Goal: Task Accomplishment & Management: Use online tool/utility

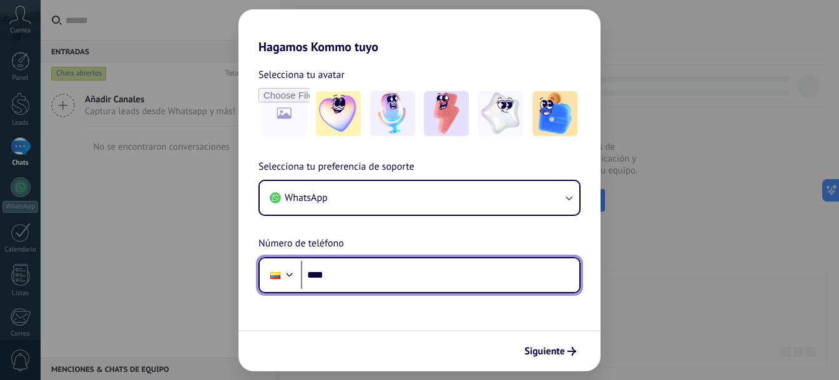
click at [350, 284] on input "****" at bounding box center [440, 275] width 279 height 29
type input "**********"
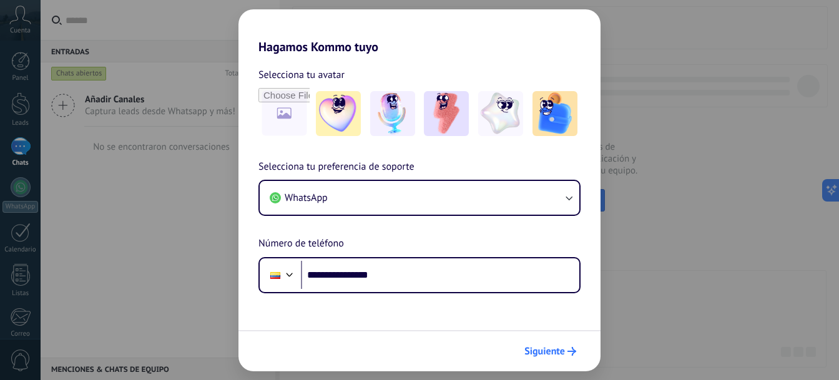
click at [561, 354] on span "Siguiente" at bounding box center [545, 351] width 41 height 9
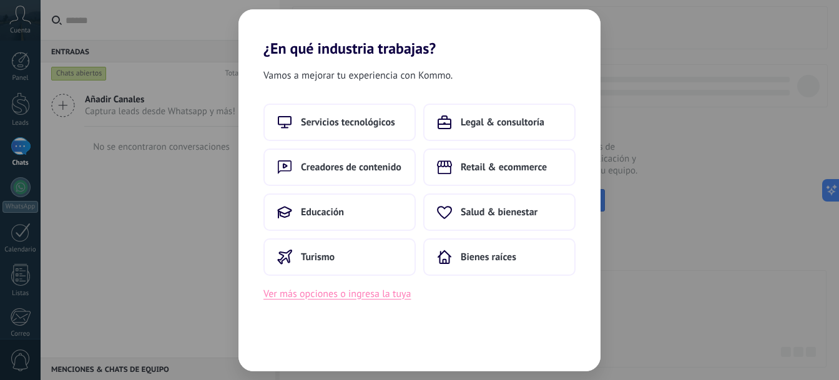
click at [351, 295] on button "Ver más opciones o ingresa la tuya" at bounding box center [337, 294] width 147 height 16
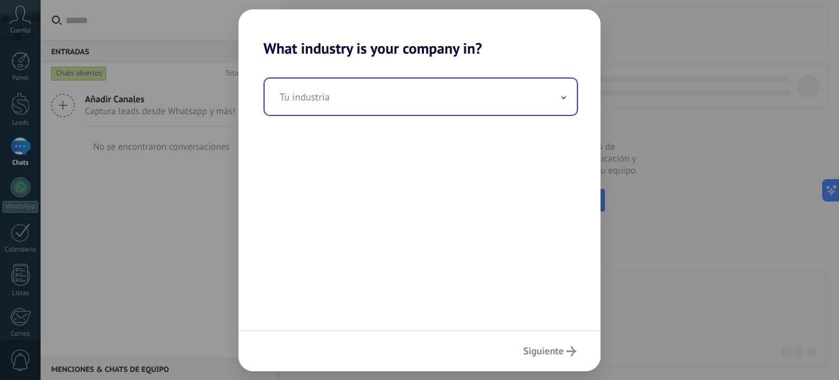
click at [560, 101] on input "text" at bounding box center [421, 97] width 312 height 36
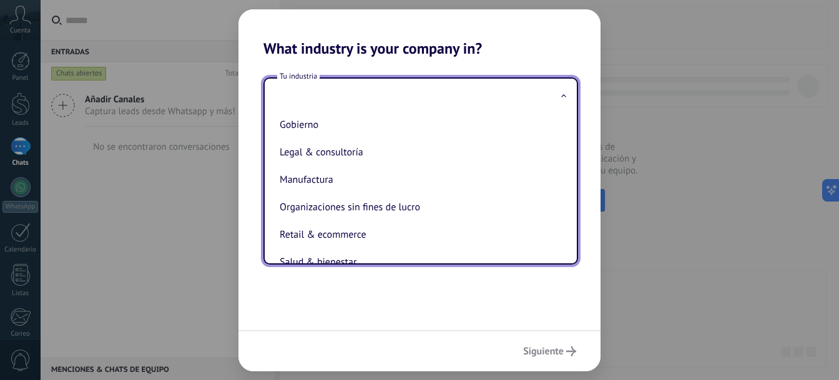
scroll to position [81, 0]
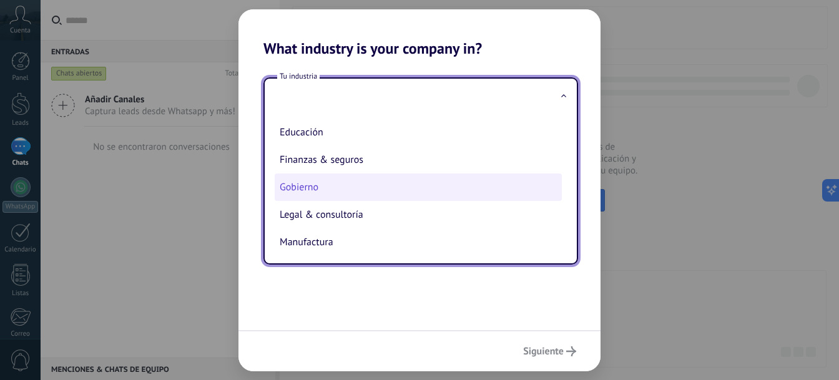
click at [315, 190] on li "Gobierno" at bounding box center [418, 187] width 287 height 27
type input "********"
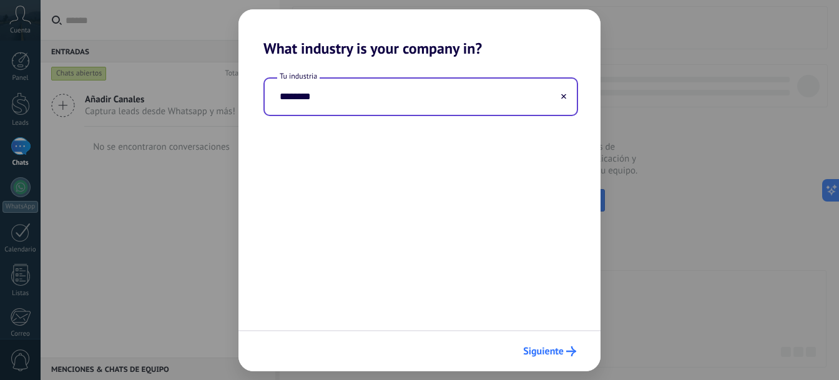
click at [553, 352] on span "Siguiente" at bounding box center [543, 351] width 41 height 9
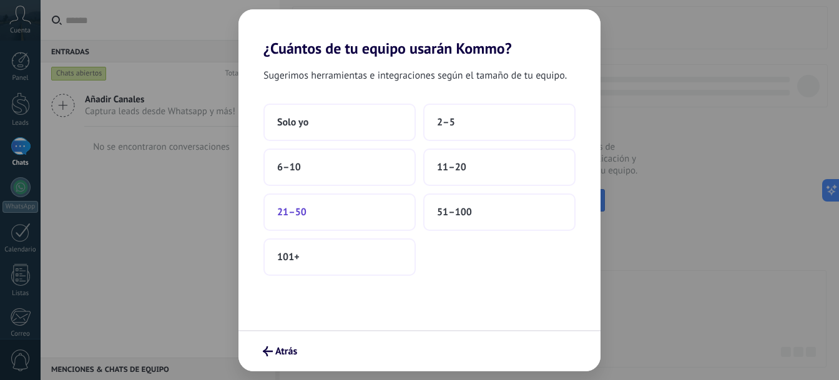
click at [347, 212] on button "21–50" at bounding box center [340, 212] width 152 height 37
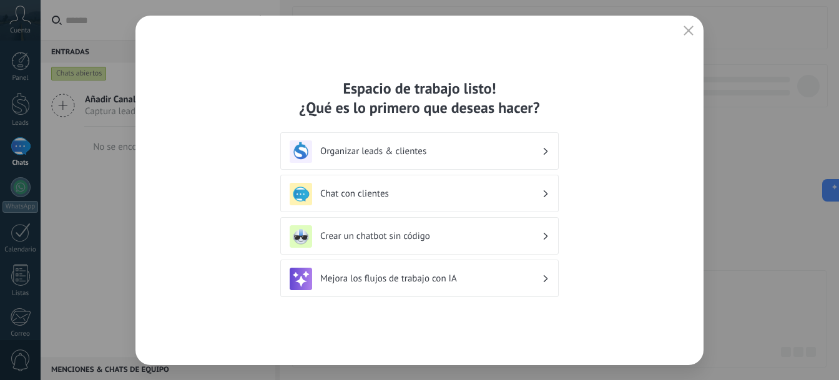
click at [377, 194] on h3 "Chat con clientes" at bounding box center [431, 194] width 222 height 12
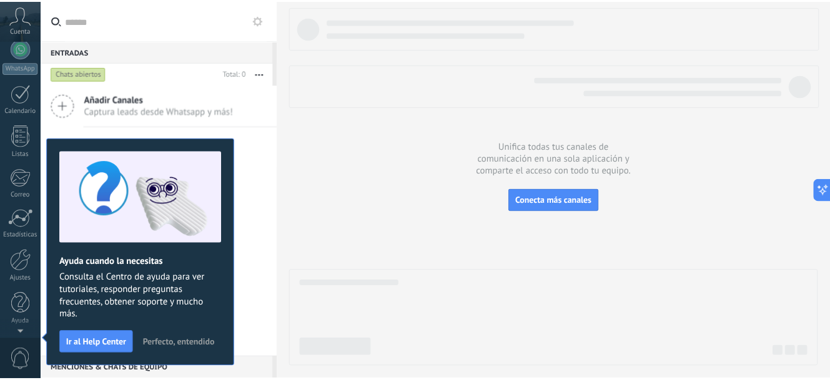
scroll to position [0, 0]
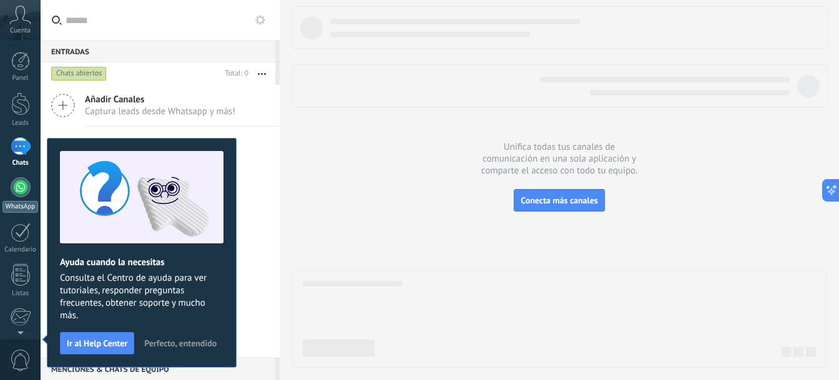
click at [25, 189] on div at bounding box center [21, 187] width 20 height 20
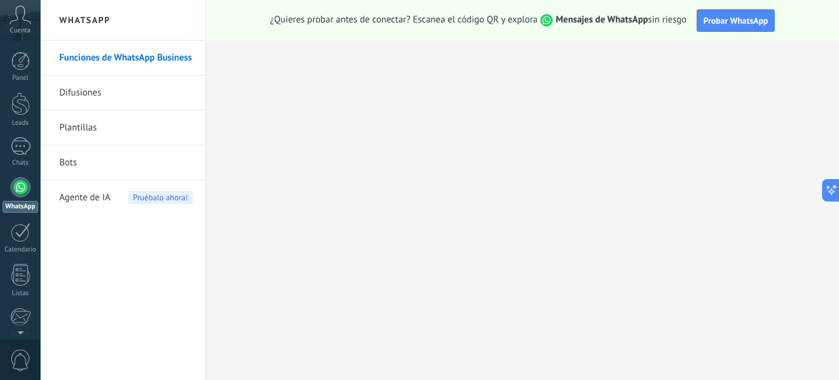
click at [85, 199] on span "Agente de IA" at bounding box center [84, 197] width 51 height 35
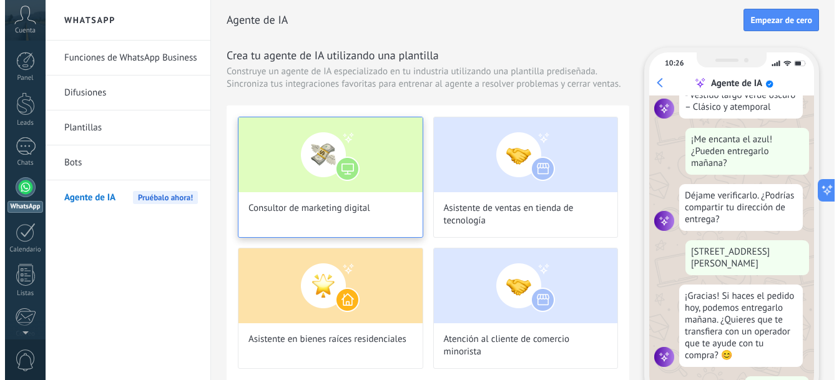
scroll to position [319, 0]
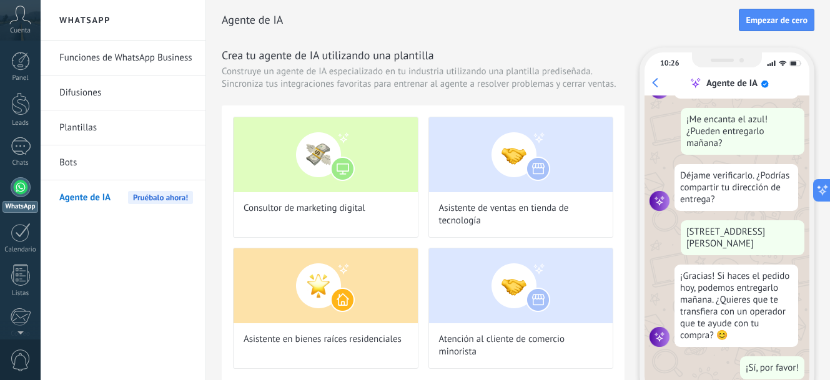
click at [66, 161] on link "Bots" at bounding box center [126, 163] width 134 height 35
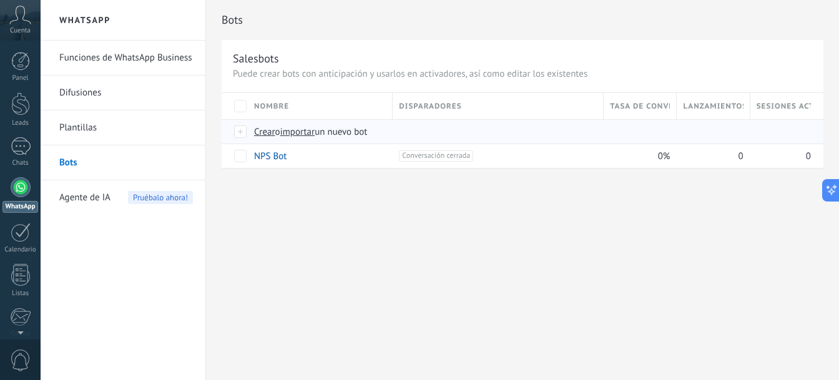
click at [262, 129] on span "Crear" at bounding box center [264, 132] width 21 height 12
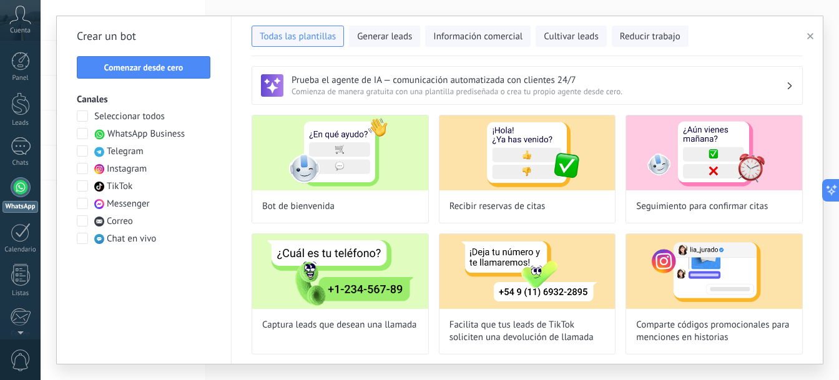
click at [82, 135] on span at bounding box center [82, 133] width 11 height 11
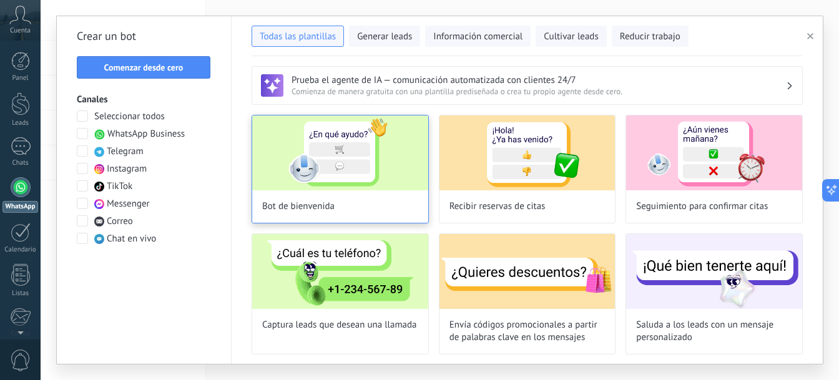
click at [314, 204] on span "Bot de bienvenida" at bounding box center [298, 206] width 72 height 12
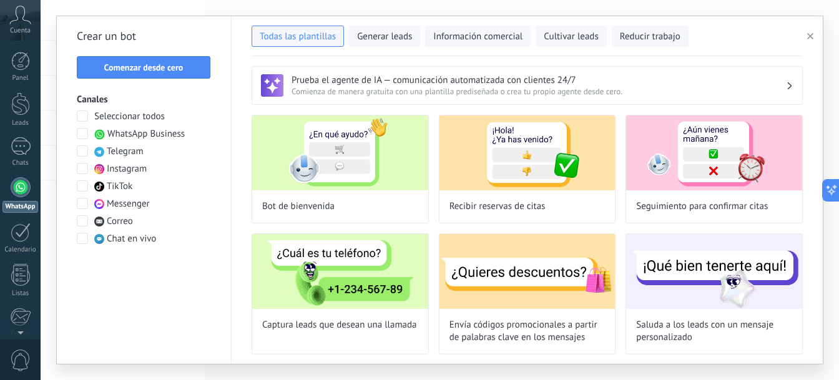
type input "**********"
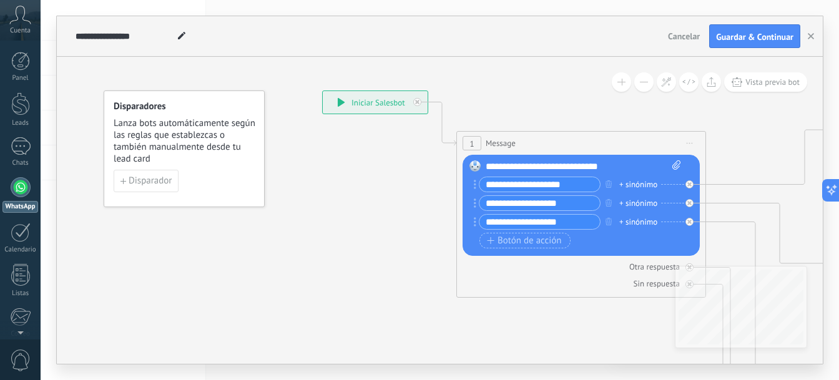
click at [675, 166] on icon at bounding box center [677, 165] width 8 height 9
click input "Subir" at bounding box center [0, 0] width 0 height 0
click at [475, 167] on rect at bounding box center [475, 166] width 11 height 11
click at [474, 166] on rect at bounding box center [475, 166] width 11 height 11
click at [475, 166] on rect at bounding box center [475, 166] width 11 height 11
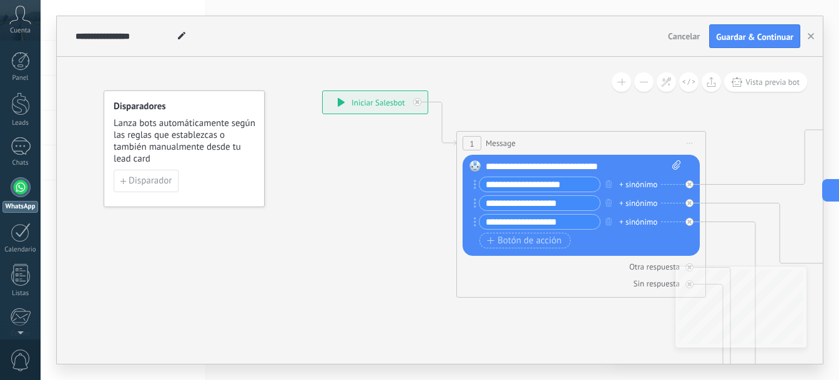
click at [370, 104] on div "**********" at bounding box center [375, 102] width 105 height 22
click at [517, 242] on span "Botón de acción" at bounding box center [524, 241] width 75 height 10
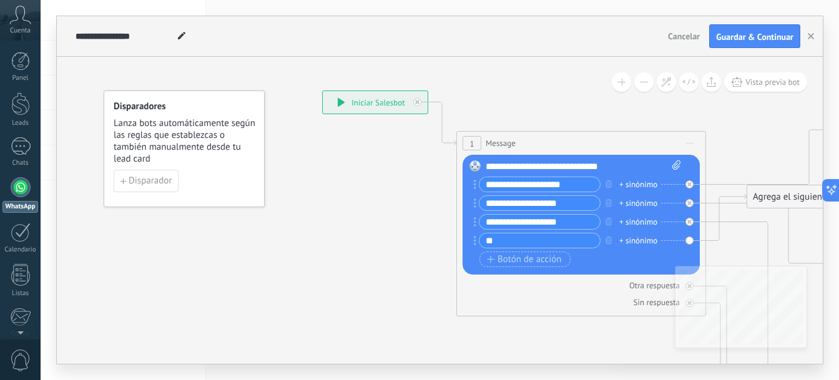
type input "*"
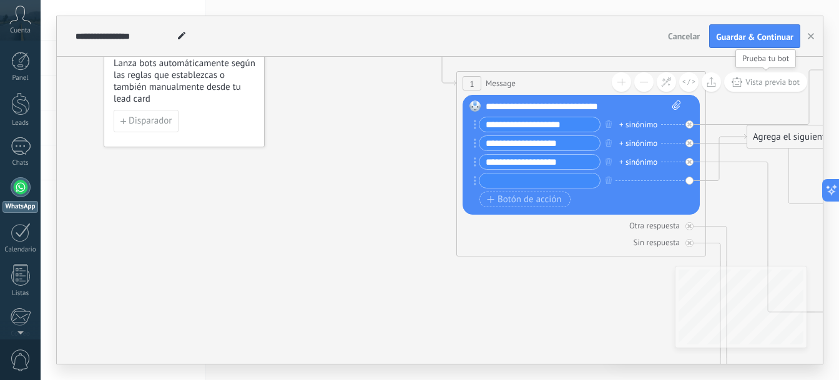
click at [749, 82] on span "Vista previa bot" at bounding box center [773, 82] width 54 height 11
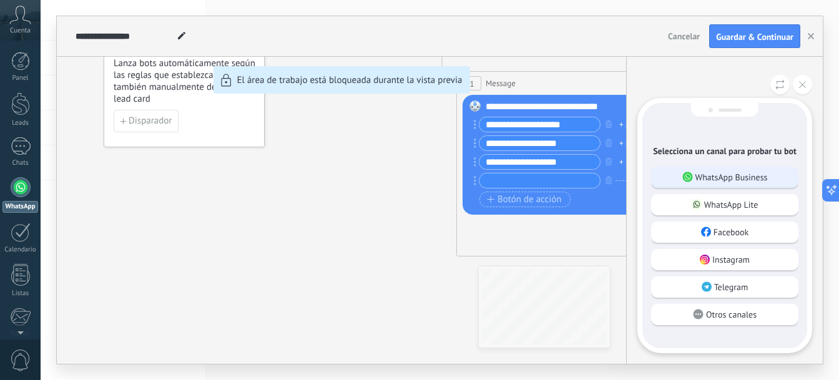
click at [722, 175] on p "WhatsApp Business" at bounding box center [732, 177] width 72 height 11
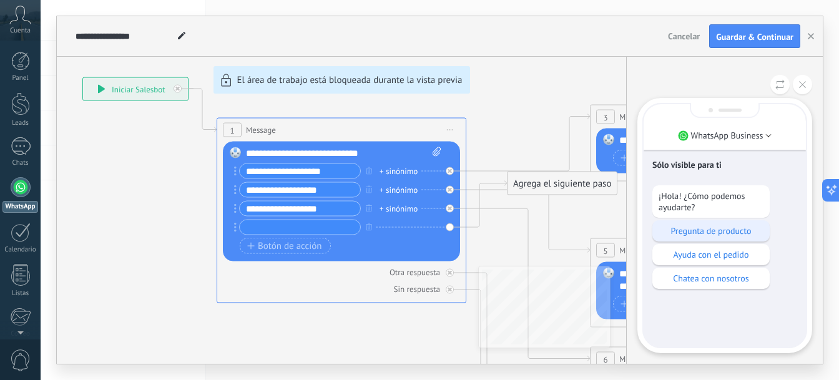
click at [720, 230] on p "Pregunta de producto" at bounding box center [711, 230] width 105 height 11
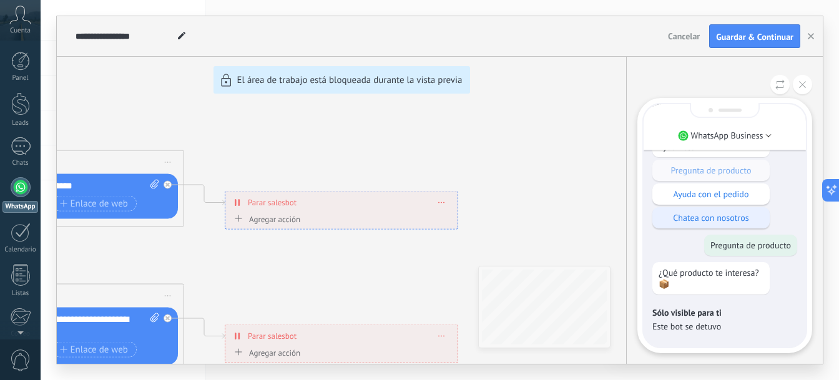
click at [733, 221] on p "Chatea con nosotros" at bounding box center [711, 217] width 105 height 11
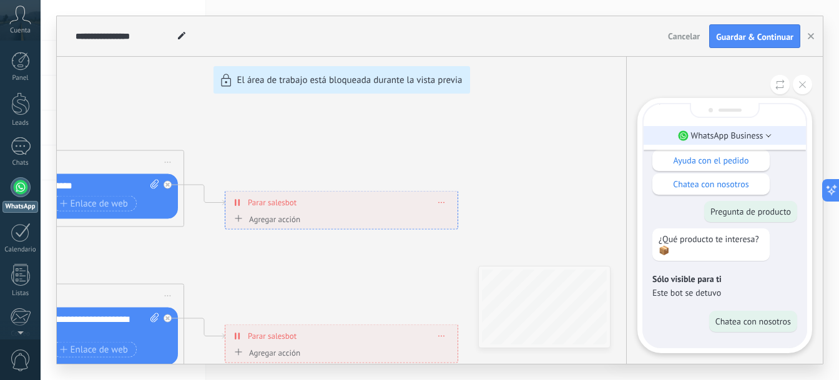
click at [764, 139] on li "WhatsApp Business" at bounding box center [725, 135] width 162 height 19
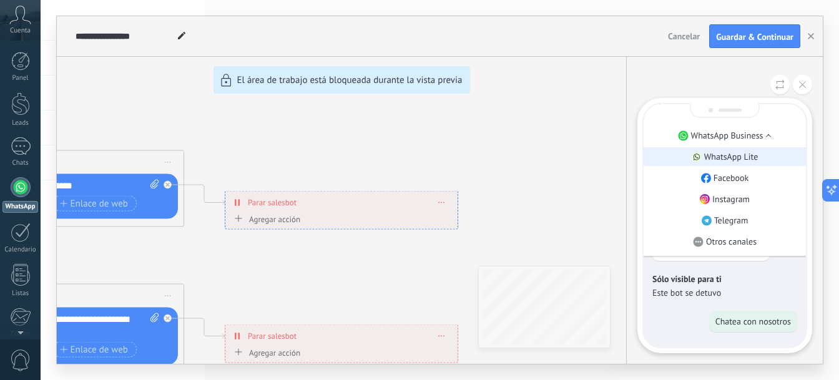
click at [736, 157] on p "WhatsApp Lite" at bounding box center [731, 156] width 54 height 11
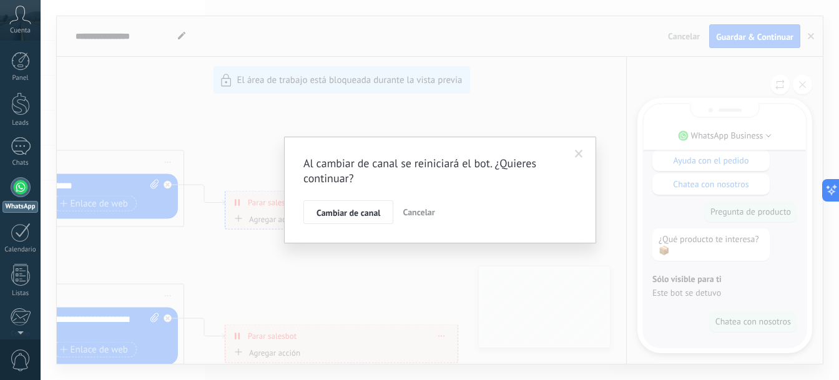
click at [426, 212] on span "Cancelar" at bounding box center [419, 212] width 32 height 11
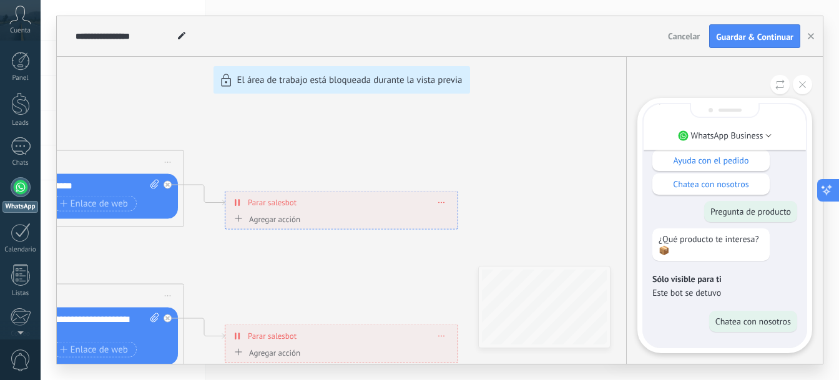
click at [828, 185] on icon at bounding box center [827, 190] width 13 height 13
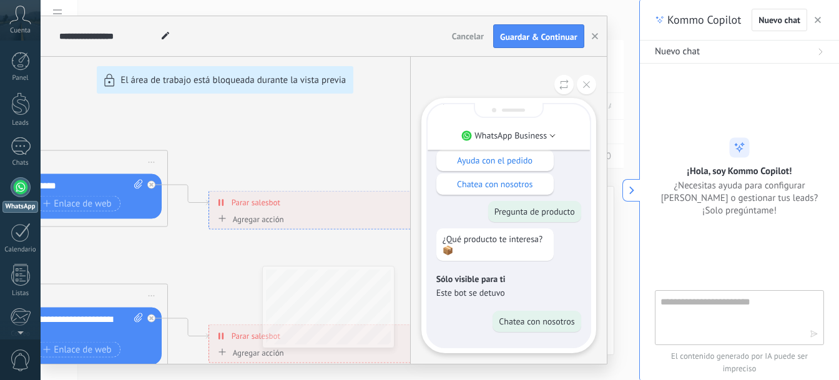
click at [288, 222] on div "**********" at bounding box center [324, 190] width 566 height 348
click at [267, 201] on div "**********" at bounding box center [324, 190] width 566 height 348
click at [226, 220] on div "**********" at bounding box center [324, 190] width 566 height 348
click at [218, 219] on div "**********" at bounding box center [324, 190] width 566 height 348
click at [223, 218] on div "**********" at bounding box center [324, 190] width 566 height 348
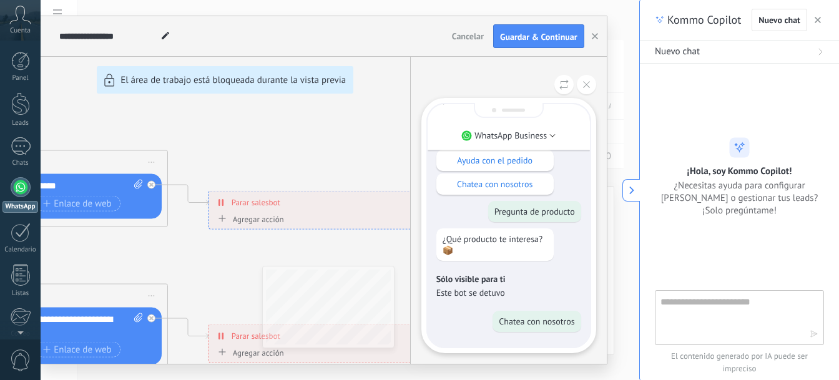
click at [229, 262] on div "**********" at bounding box center [324, 190] width 566 height 348
click at [628, 188] on icon at bounding box center [632, 190] width 9 height 9
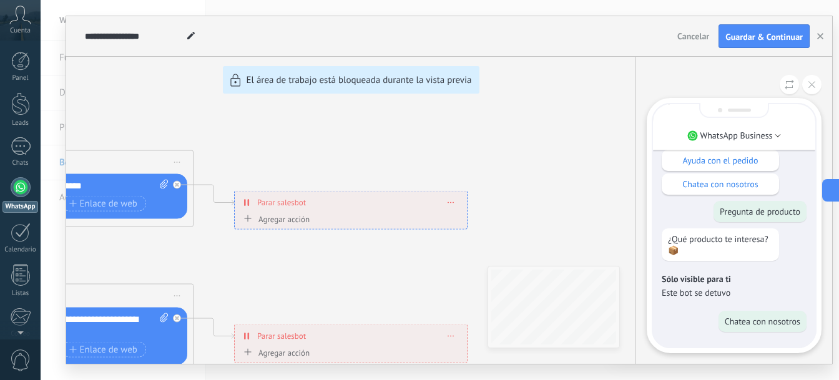
click at [163, 184] on div "**********" at bounding box center [449, 190] width 766 height 348
click at [245, 219] on div "**********" at bounding box center [449, 190] width 766 height 348
click at [451, 201] on div "**********" at bounding box center [449, 190] width 766 height 348
click at [685, 334] on div "Sólo visible para ti ¡Hola! ¿Cómo podemos ayudarte? Pregunta de producto Ayuda …" at bounding box center [734, 178] width 162 height 337
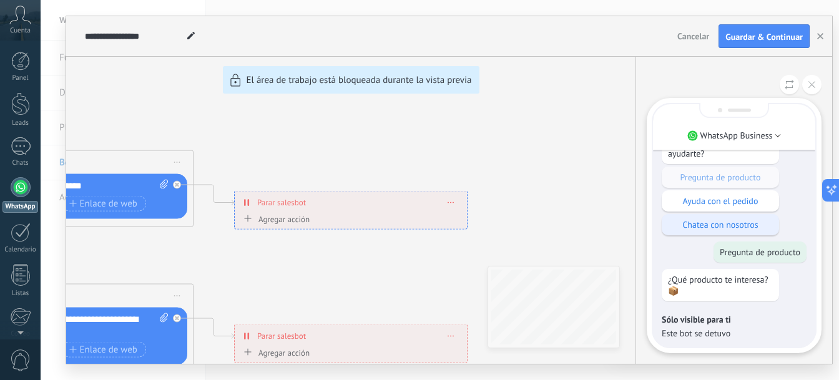
scroll to position [-62, 0]
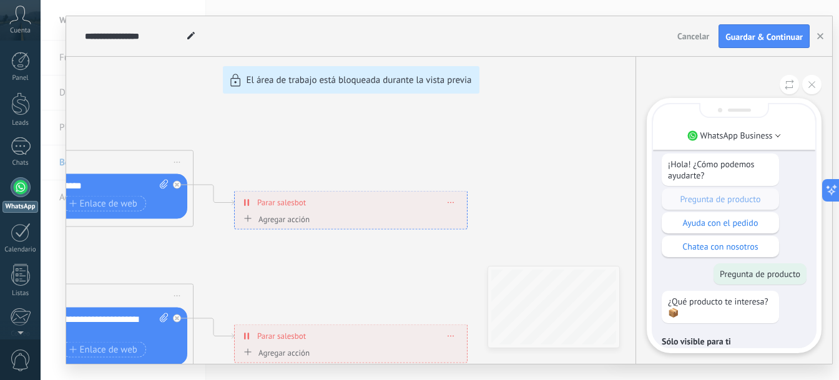
click at [723, 200] on div "¡Hola! ¿Cómo podemos ayudarte? Pregunta de producto Ayuda con el pedido Chatea …" at bounding box center [734, 206] width 145 height 104
click at [712, 202] on div "¡Hola! ¿Cómo podemos ayudarte? Pregunta de producto Ayuda con el pedido Chatea …" at bounding box center [734, 206] width 145 height 104
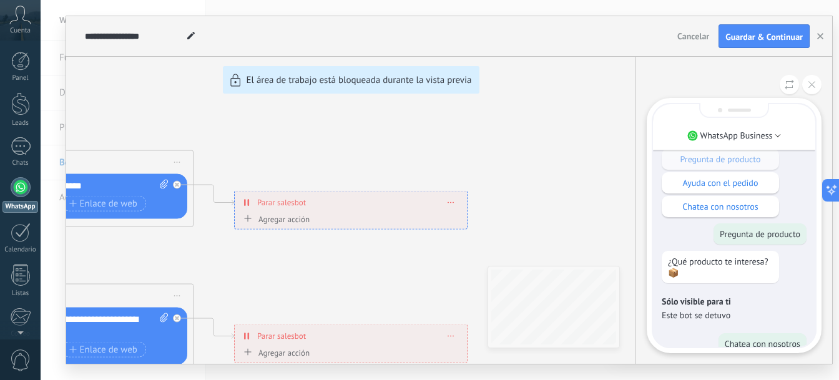
scroll to position [0, 0]
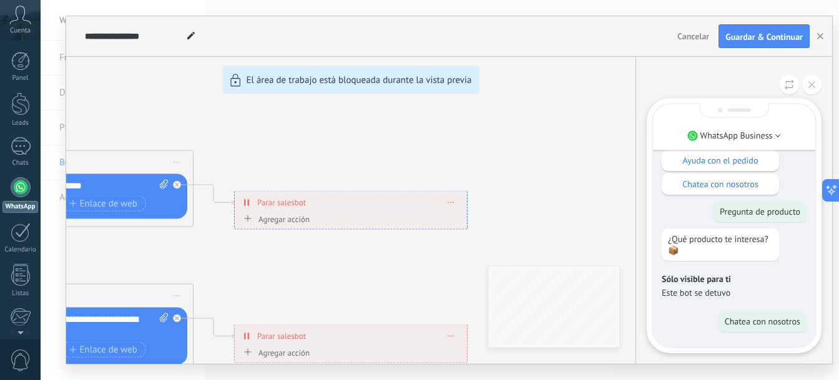
click at [750, 294] on p "Este bot se detuvo" at bounding box center [734, 292] width 145 height 11
click at [717, 293] on p "Este bot se detuvo" at bounding box center [734, 292] width 145 height 11
click at [707, 291] on p "Este bot se detuvo" at bounding box center [734, 292] width 145 height 11
click at [586, 128] on div "**********" at bounding box center [449, 190] width 766 height 348
click at [821, 34] on icon "button" at bounding box center [821, 36] width 6 height 6
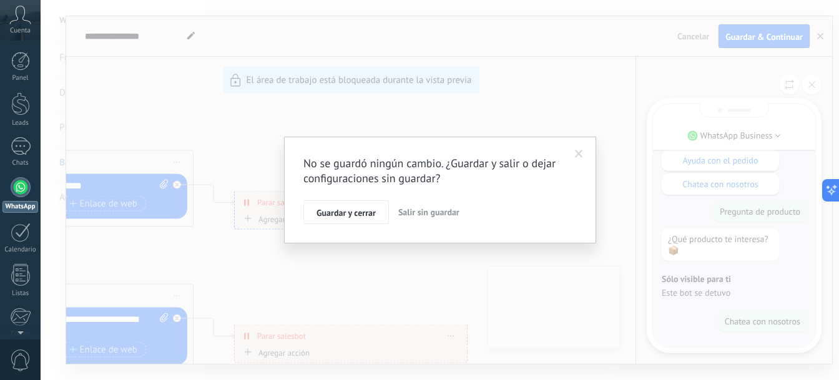
click at [576, 150] on span at bounding box center [579, 154] width 8 height 9
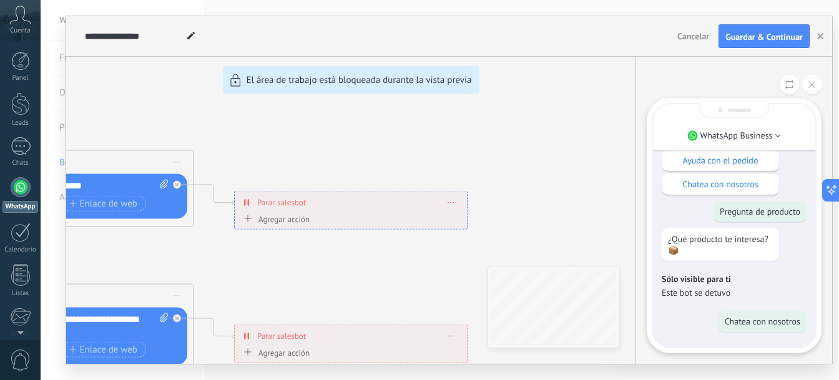
click at [189, 37] on use at bounding box center [190, 35] width 7 height 7
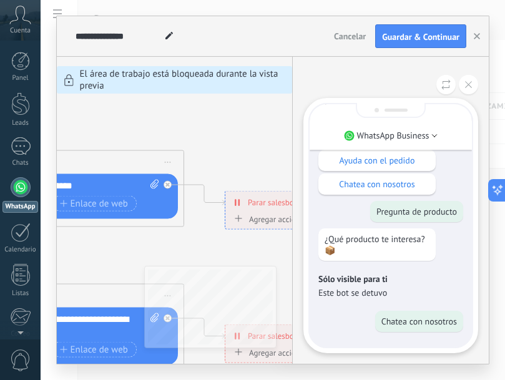
click at [488, 220] on div "WhatsApp Business Sólo visible para ti ¡Hola! ¿Cómo podemos ayudarte? Pregunta …" at bounding box center [390, 210] width 197 height 307
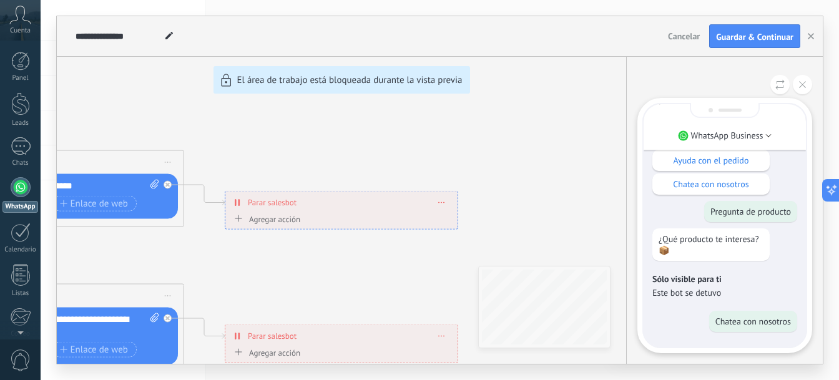
click at [172, 32] on icon at bounding box center [169, 35] width 7 height 7
click at [139, 34] on icon at bounding box center [140, 35] width 7 height 7
click at [139, 36] on use at bounding box center [140, 35] width 7 height 7
type input "*********"
click at [287, 132] on div "**********" at bounding box center [440, 190] width 766 height 348
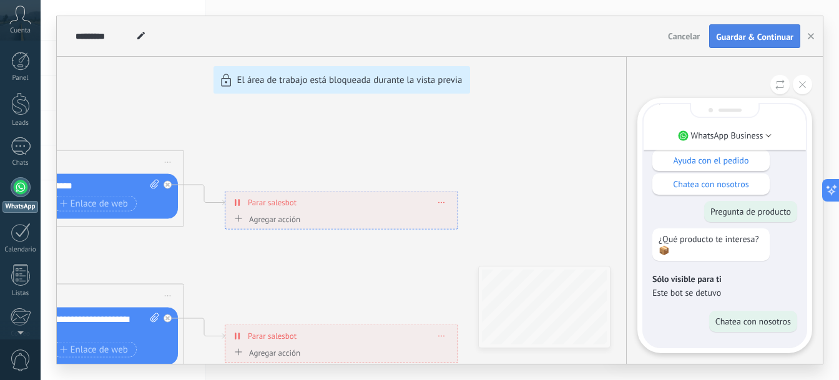
click at [756, 36] on span "Guardar & Continuar" at bounding box center [754, 36] width 77 height 9
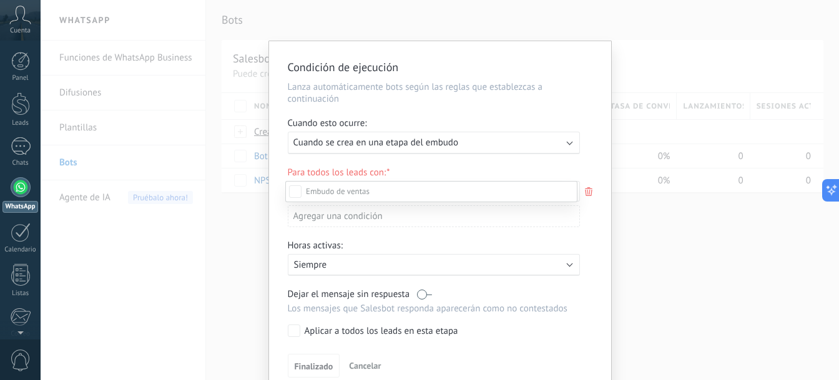
click at [545, 143] on div at bounding box center [440, 190] width 799 height 380
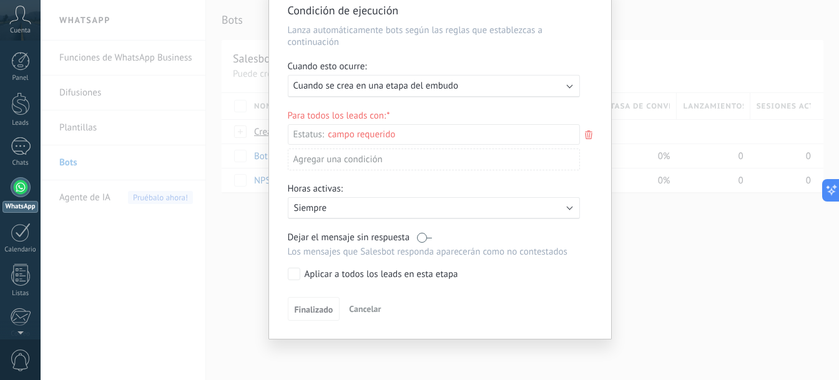
click at [558, 208] on div "Activo: Siempre" at bounding box center [434, 208] width 280 height 12
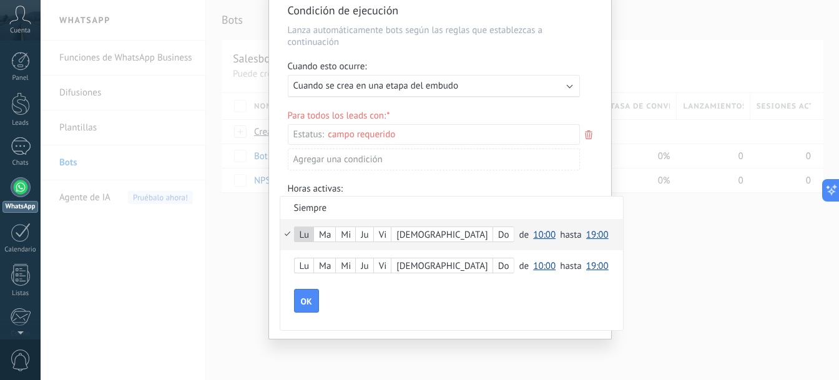
click at [325, 233] on div "Ma" at bounding box center [324, 235] width 21 height 17
click at [385, 235] on div "Vi" at bounding box center [382, 235] width 17 height 17
click at [533, 233] on span "10:00" at bounding box center [544, 235] width 22 height 12
drag, startPoint x: 484, startPoint y: 276, endPoint x: 484, endPoint y: 268, distance: 8.1
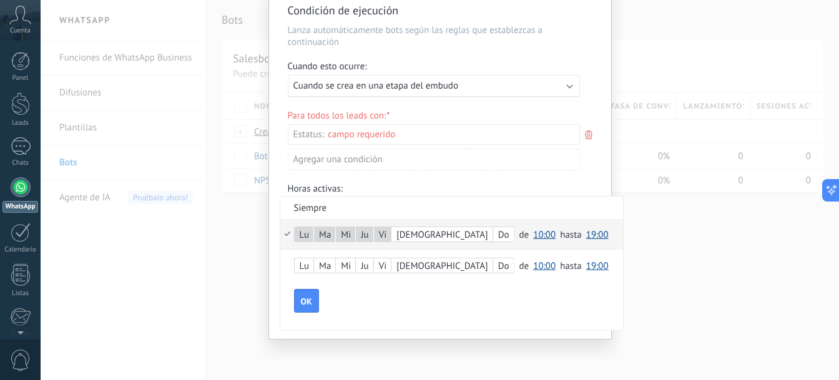
click at [484, 268] on div "[PERSON_NAME] Do de 00:00 00:30 01:00 01:30 02:00 02:30 03:00 03:30 04:00 04:30…" at bounding box center [451, 250] width 343 height 62
click at [533, 231] on span "10:00" at bounding box center [544, 235] width 22 height 12
click at [529, 243] on span "08:00" at bounding box center [546, 247] width 35 height 12
click at [586, 237] on span "19:00" at bounding box center [597, 235] width 22 height 12
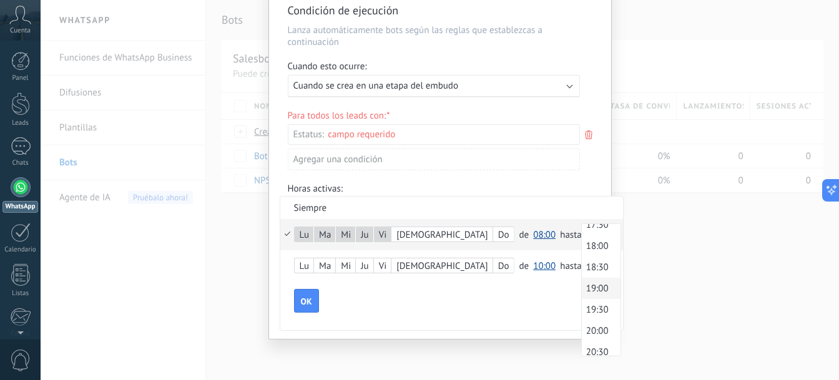
scroll to position [671, 0]
click at [582, 285] on span "17:00" at bounding box center [599, 286] width 35 height 12
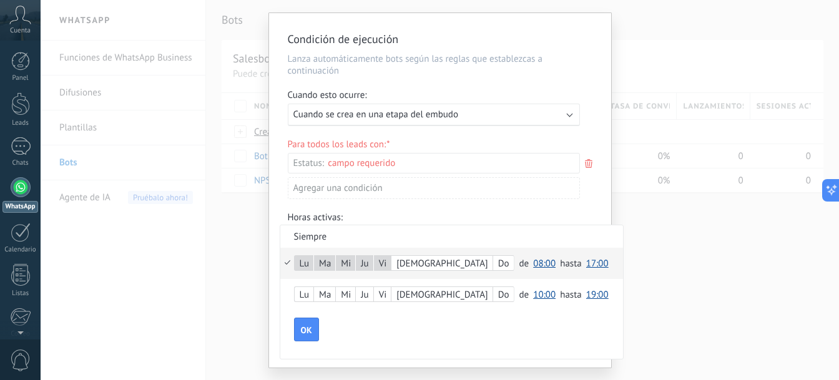
scroll to position [0, 0]
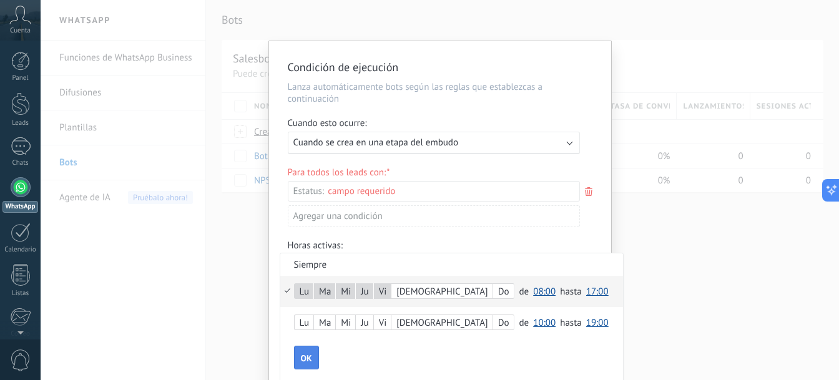
click at [302, 361] on span "OK" at bounding box center [306, 358] width 11 height 9
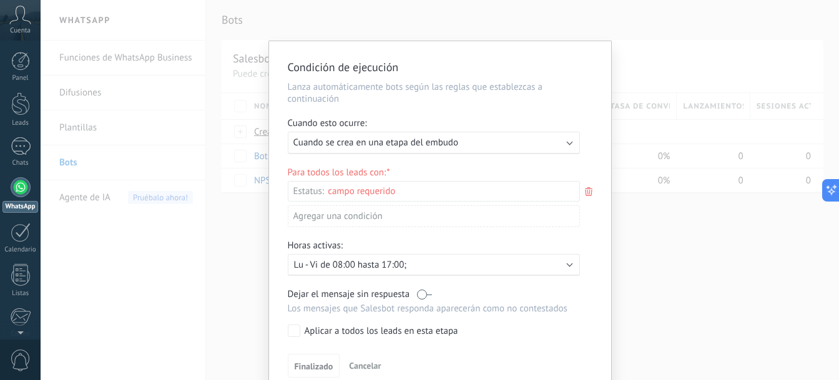
click at [566, 142] on b at bounding box center [569, 142] width 6 height 6
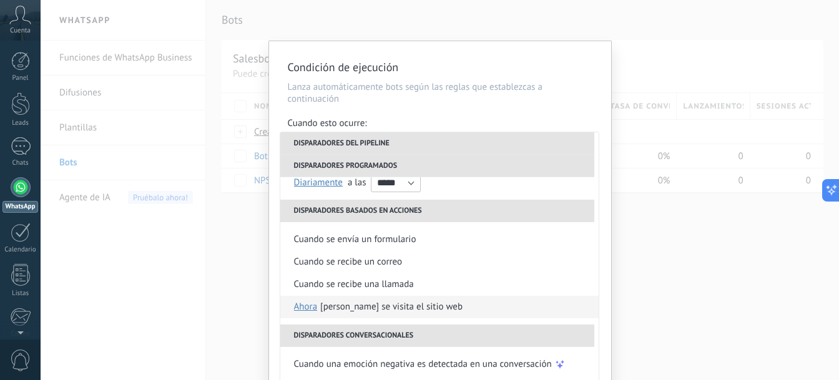
scroll to position [57, 0]
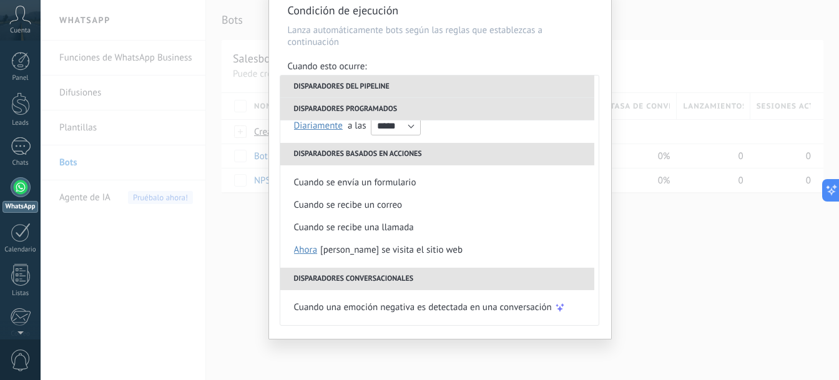
click at [603, 267] on div "**********" at bounding box center [440, 161] width 342 height 355
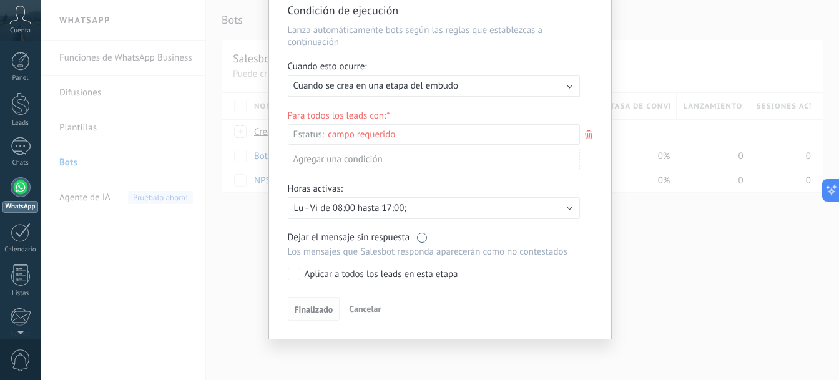
click at [301, 307] on span "Finalizado" at bounding box center [314, 309] width 39 height 9
click at [309, 309] on span "Finalizado" at bounding box center [314, 309] width 39 height 9
click at [337, 309] on button "Finalizado" at bounding box center [314, 309] width 52 height 24
click at [308, 309] on span "Finalizado" at bounding box center [314, 309] width 39 height 9
click at [306, 310] on span "Finalizado" at bounding box center [314, 309] width 39 height 9
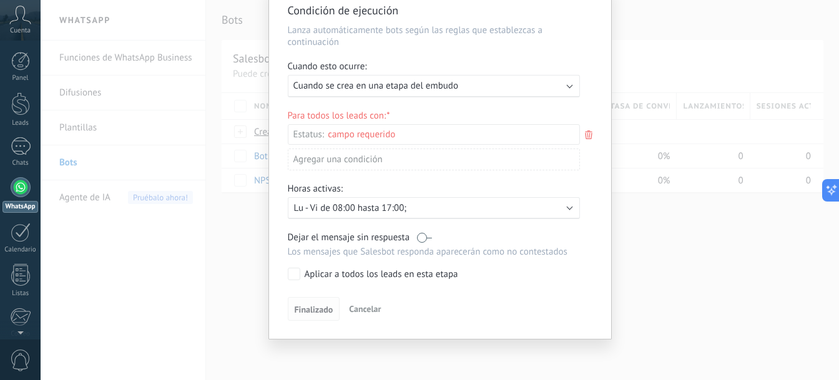
click at [309, 310] on span "Finalizado" at bounding box center [314, 309] width 39 height 9
click at [378, 161] on div "Agregar una condición" at bounding box center [434, 160] width 292 height 22
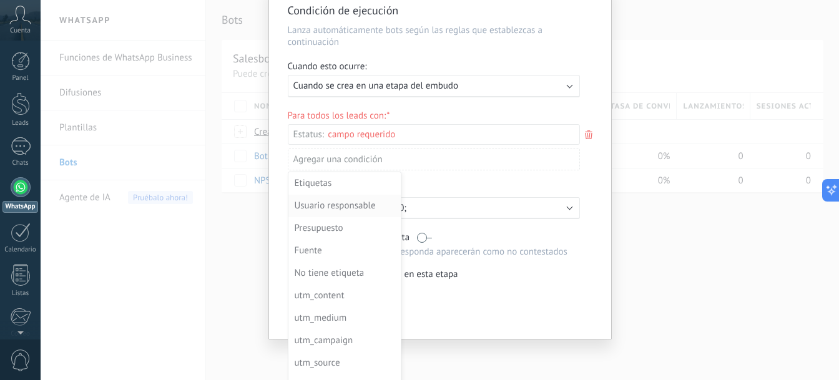
click at [320, 202] on div "Usuario responsable" at bounding box center [343, 205] width 97 height 17
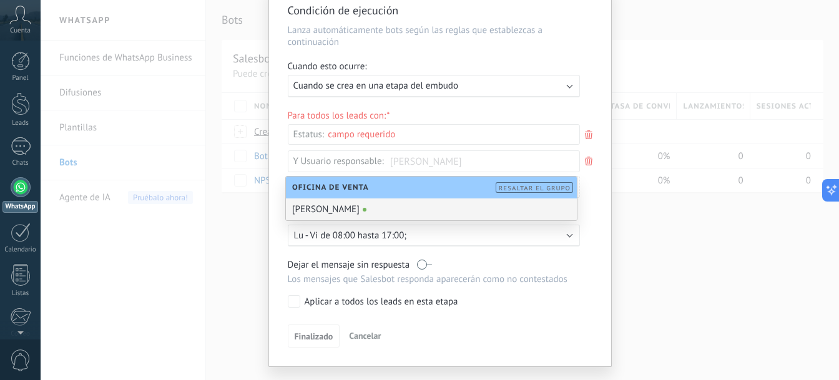
click at [339, 210] on div "[PERSON_NAME]" at bounding box center [431, 210] width 291 height 22
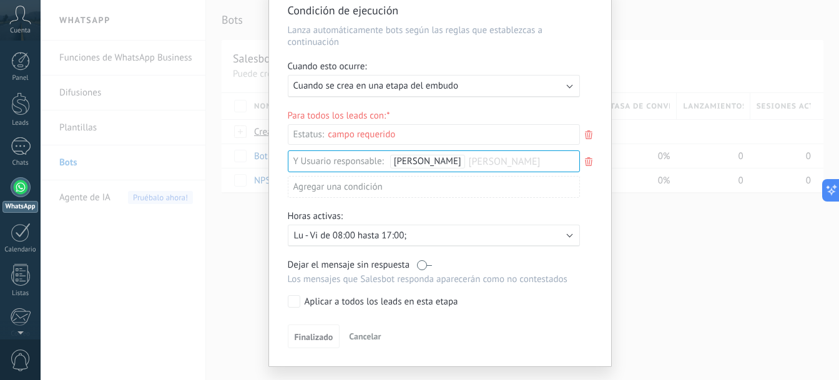
click at [455, 163] on span "[PERSON_NAME]" at bounding box center [427, 162] width 67 height 12
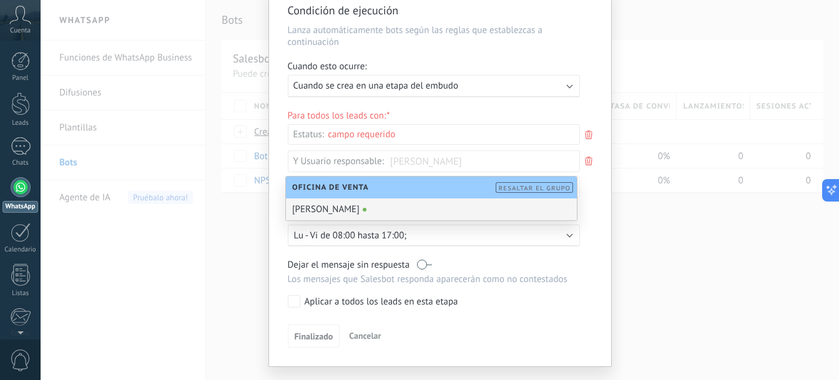
click at [340, 211] on div "[PERSON_NAME]" at bounding box center [431, 210] width 291 height 22
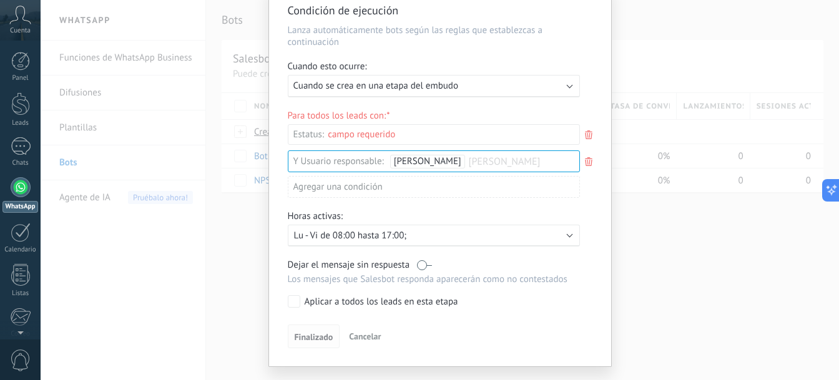
click at [322, 337] on span "Finalizado" at bounding box center [314, 337] width 39 height 9
click at [433, 330] on div "Finalizado Cancelar" at bounding box center [440, 336] width 305 height 23
click at [598, 299] on div "Condición de ejecución Lanza automáticamente bots según las reglas que establez…" at bounding box center [440, 175] width 342 height 382
click at [630, 287] on div "Condición de ejecución Lanza automáticamente bots según las reglas que establez…" at bounding box center [440, 190] width 799 height 380
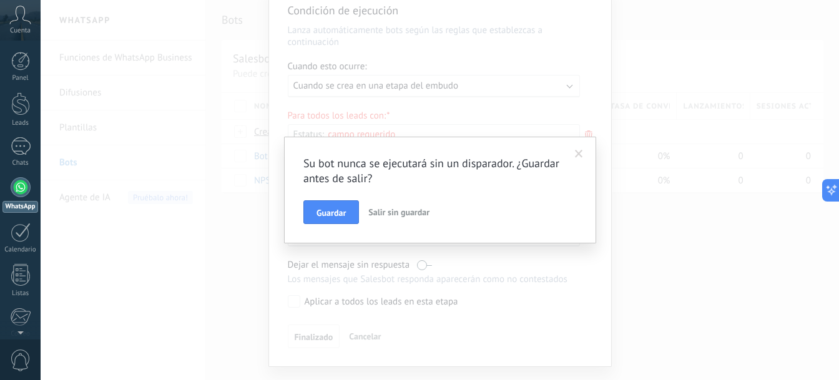
click at [630, 287] on div "Su bot nunca se ejecutará sin un disparador. ¿Guardar antes de salir? Guardar S…" at bounding box center [440, 190] width 799 height 380
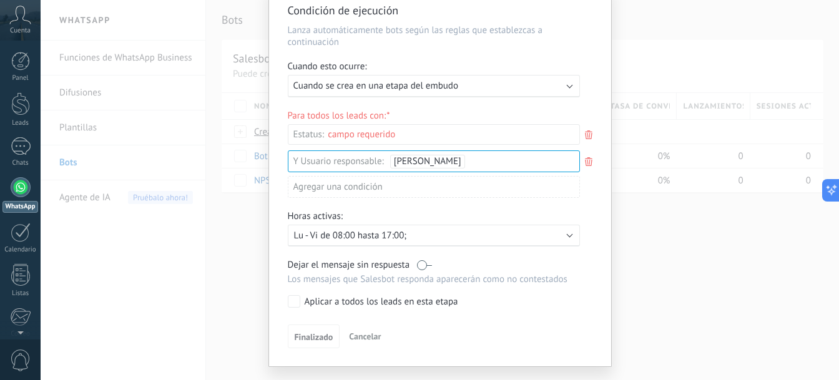
click at [635, 277] on div "Condición de ejecución Lanza automáticamente bots según las reglas que establez…" at bounding box center [440, 190] width 799 height 380
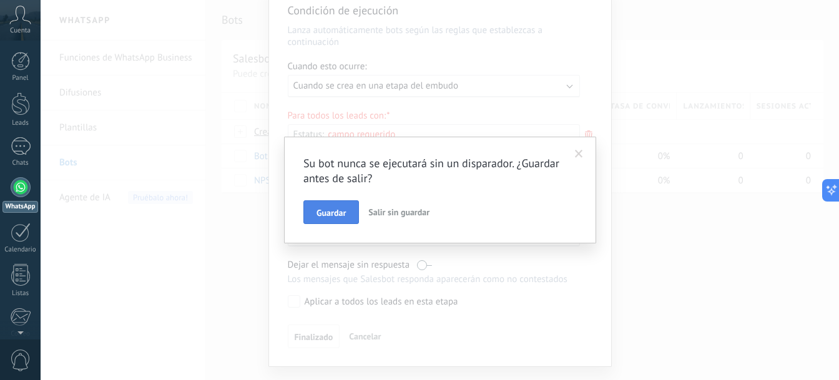
click at [325, 211] on span "Guardar" at bounding box center [331, 213] width 29 height 9
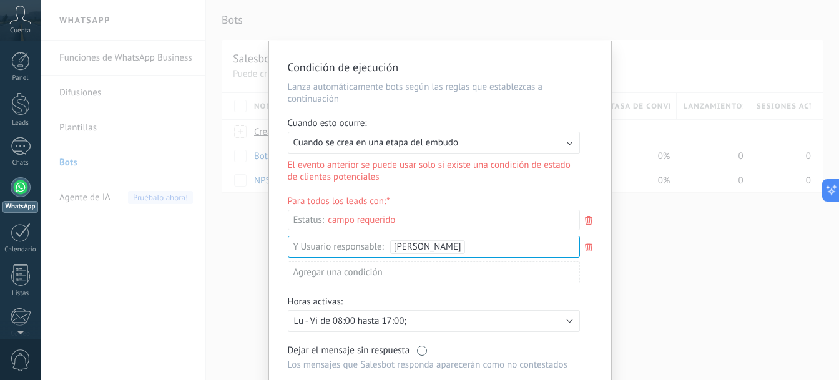
scroll to position [113, 0]
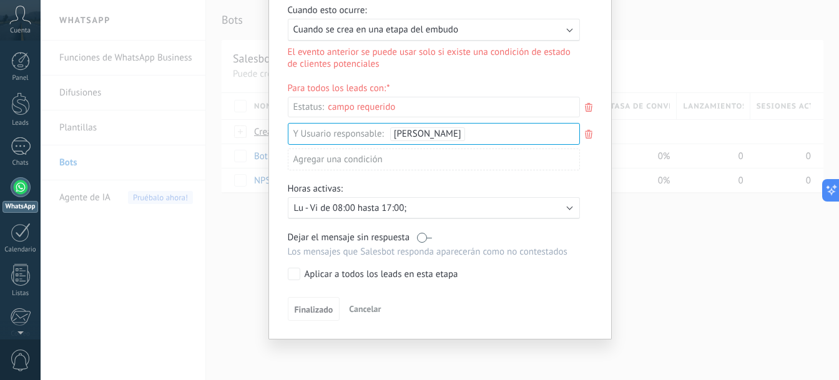
click at [239, 260] on div "Condición de ejecución Lanza automáticamente bots según las reglas que establez…" at bounding box center [440, 190] width 799 height 380
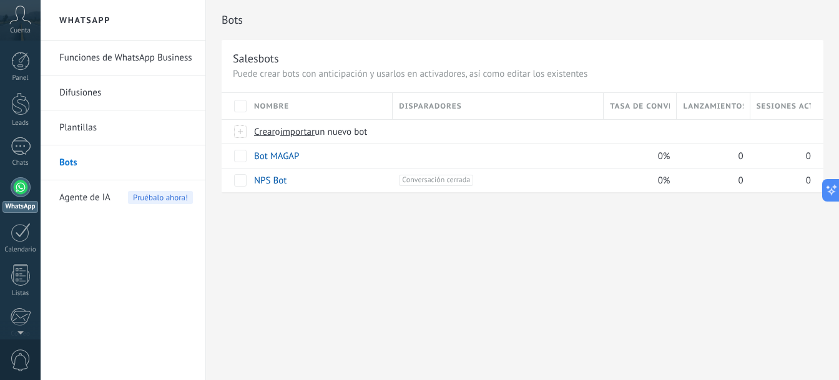
scroll to position [0, 0]
click at [277, 155] on link "Bot MAGAP" at bounding box center [277, 157] width 46 height 12
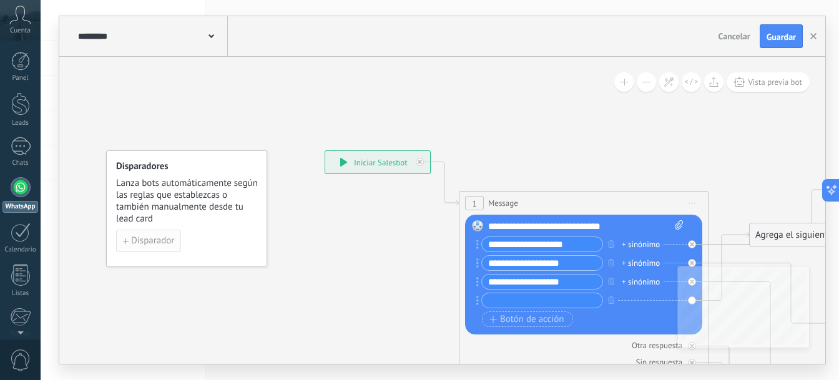
click at [147, 243] on span "Disparador" at bounding box center [152, 241] width 43 height 9
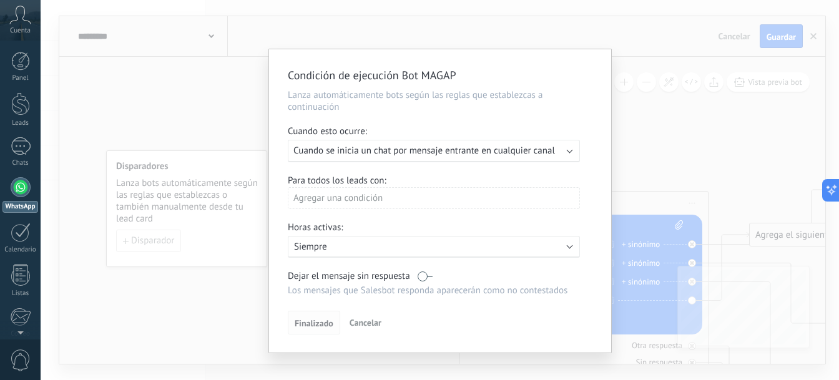
click at [318, 324] on span "Finalizado" at bounding box center [314, 323] width 39 height 9
click at [359, 324] on span "Cancelar" at bounding box center [366, 322] width 32 height 11
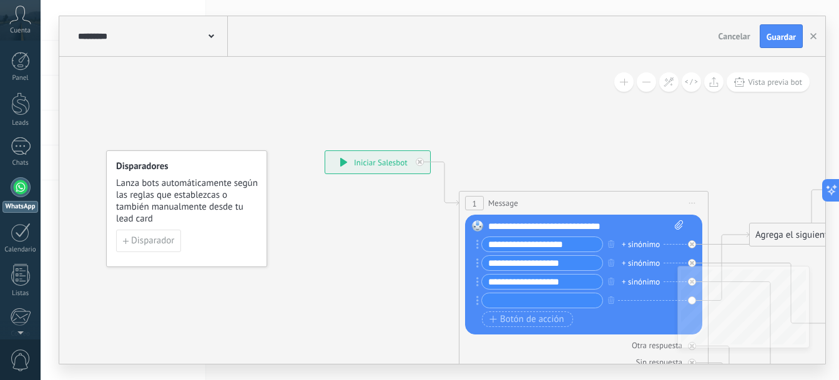
click at [623, 84] on button at bounding box center [624, 81] width 19 height 19
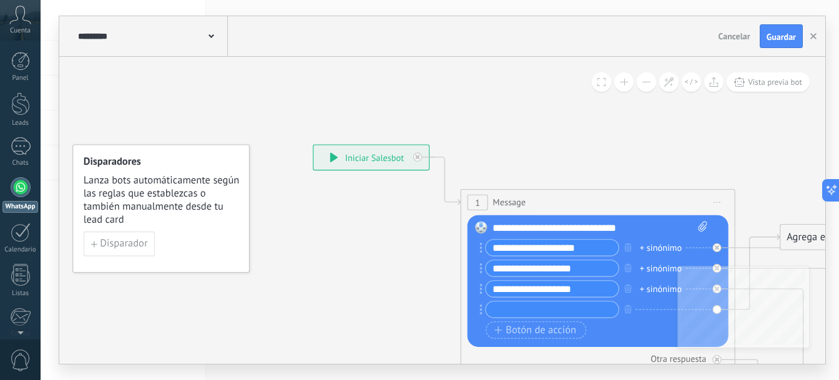
click at [643, 84] on button at bounding box center [646, 81] width 19 height 19
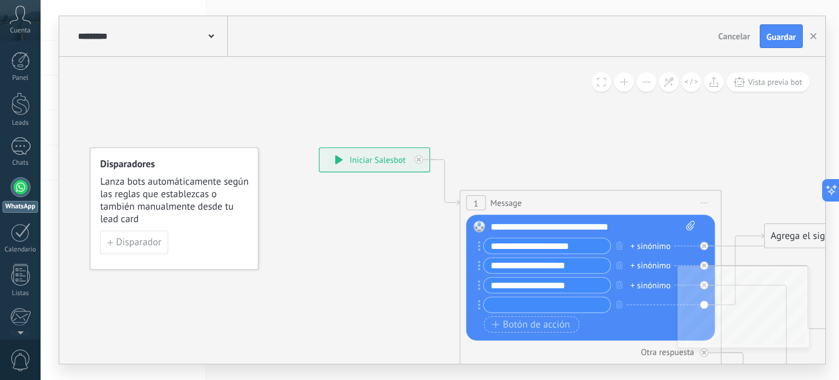
click at [645, 84] on button at bounding box center [646, 81] width 19 height 19
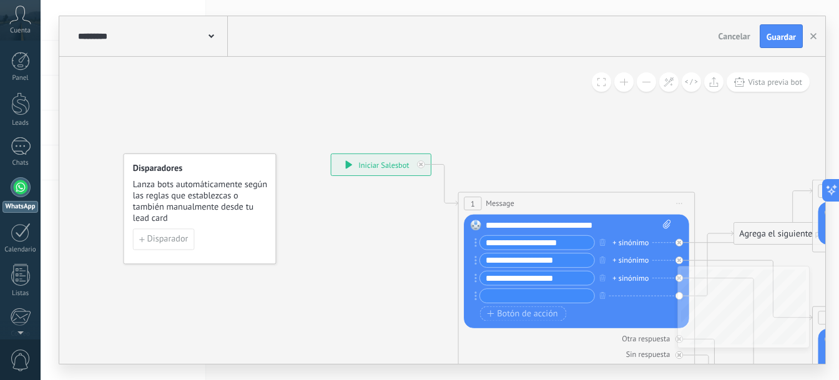
click at [645, 84] on button at bounding box center [646, 81] width 19 height 19
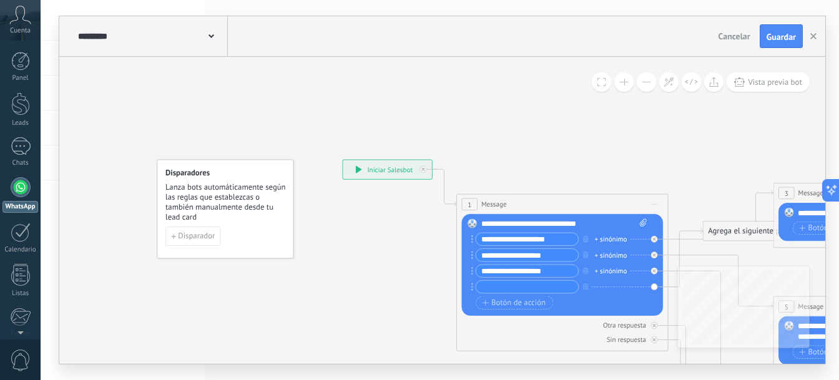
click at [645, 84] on button at bounding box center [646, 81] width 19 height 19
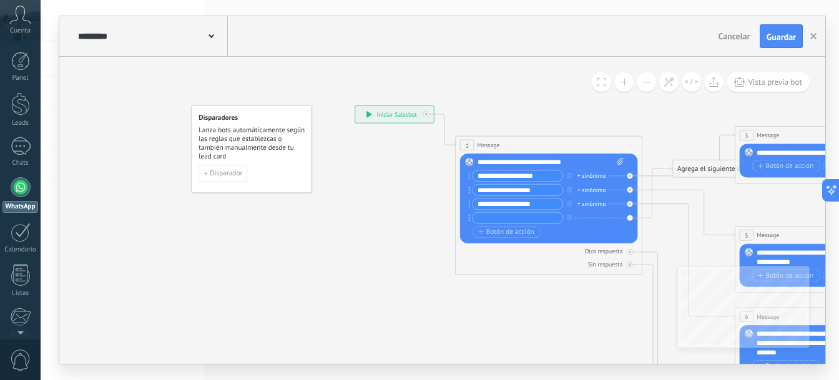
click at [596, 175] on div "+ sinónimo" at bounding box center [592, 175] width 29 height 9
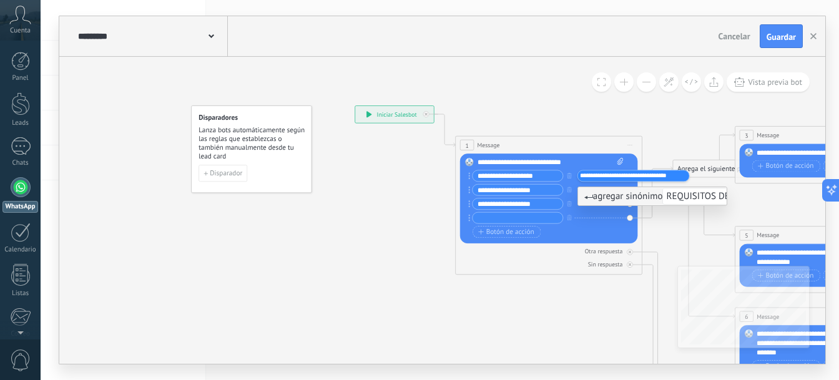
scroll to position [0, 19]
type input "**********"
click at [631, 199] on span "agregar sinónimo REQUISITOS DE ACTUALIZACION DE PREDIO" at bounding box center [717, 196] width 264 height 12
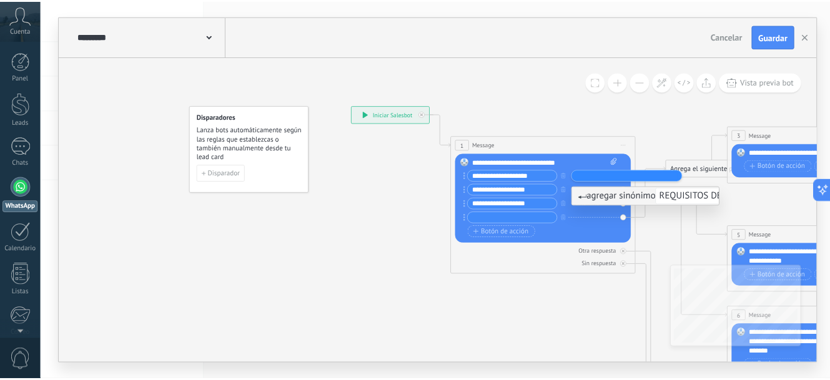
scroll to position [0, 0]
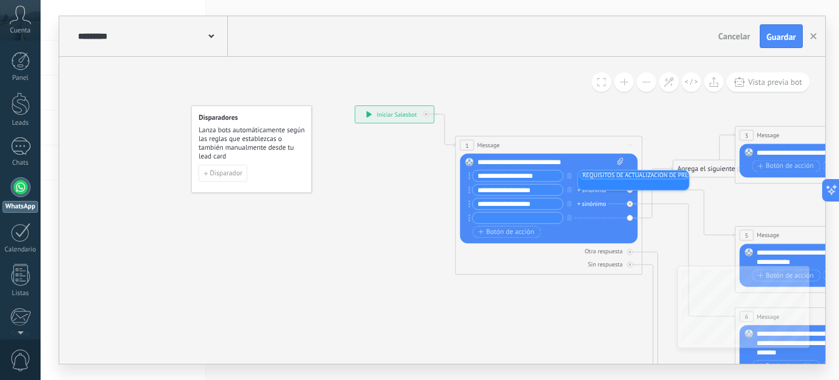
click at [553, 257] on div "Otra respuesta Sin respuesta Error al enviar el mensaje" at bounding box center [549, 256] width 178 height 25
click at [772, 82] on span "Vista previa bot" at bounding box center [775, 82] width 54 height 11
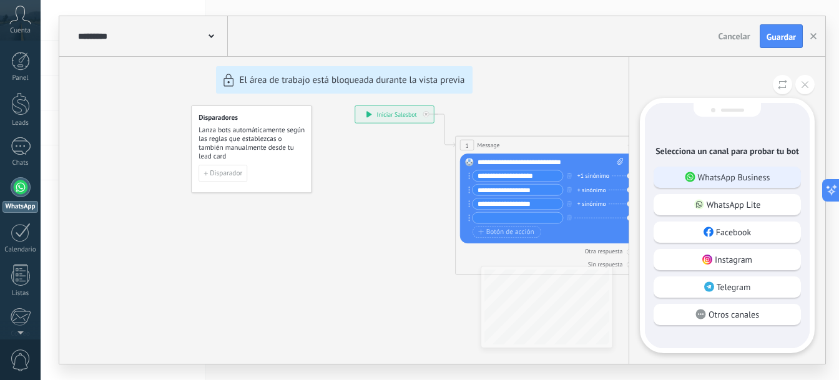
click at [739, 179] on p "WhatsApp Business" at bounding box center [734, 177] width 72 height 11
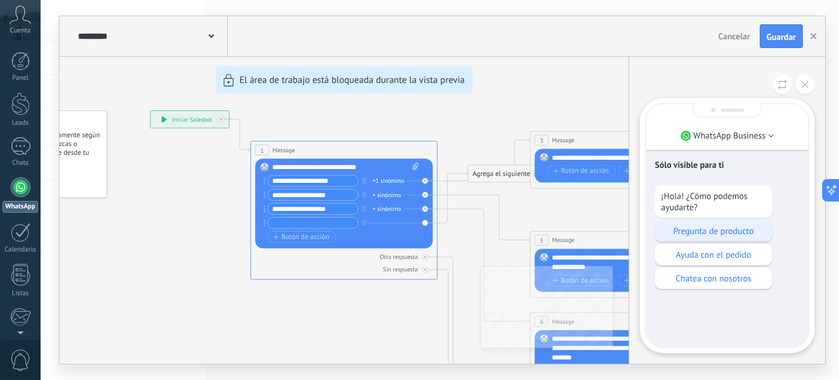
click at [724, 232] on p "Pregunta de producto" at bounding box center [713, 230] width 105 height 11
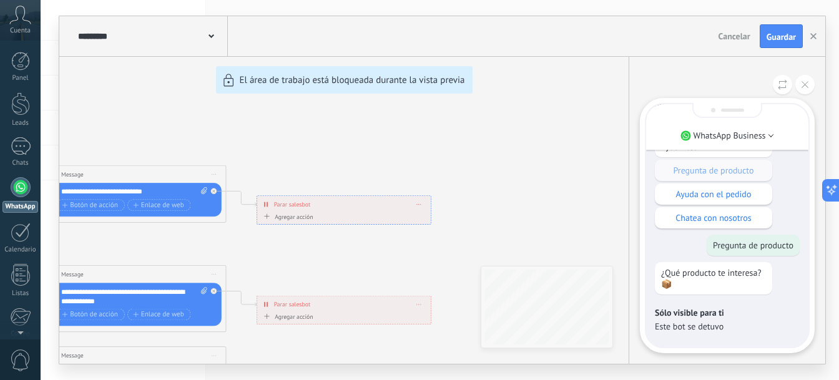
click at [204, 191] on div "**********" at bounding box center [442, 190] width 766 height 348
click at [205, 190] on div "**********" at bounding box center [442, 190] width 766 height 348
click at [200, 190] on div "**********" at bounding box center [442, 190] width 766 height 348
click at [203, 190] on div "**********" at bounding box center [442, 190] width 766 height 348
click at [300, 217] on div "**********" at bounding box center [442, 190] width 766 height 348
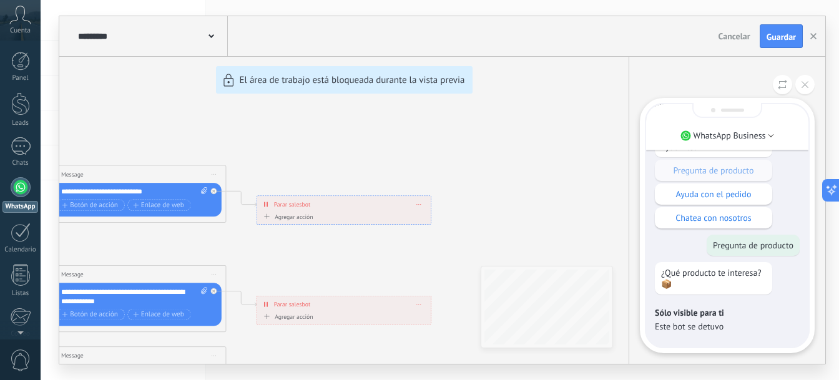
click at [290, 204] on div "**********" at bounding box center [442, 190] width 766 height 348
click at [267, 204] on div "**********" at bounding box center [442, 190] width 766 height 348
click at [422, 204] on div "**********" at bounding box center [442, 190] width 766 height 348
click at [417, 205] on div "**********" at bounding box center [442, 190] width 766 height 348
click at [491, 195] on div "**********" at bounding box center [442, 190] width 766 height 348
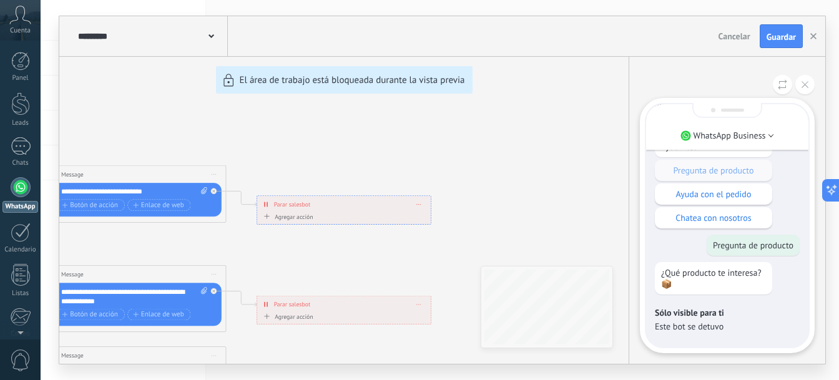
click at [723, 109] on div at bounding box center [728, 110] width 70 height 15
click at [771, 39] on span "Guardar" at bounding box center [781, 36] width 29 height 9
click at [782, 37] on span "Guardar" at bounding box center [781, 36] width 29 height 9
click at [18, 61] on div at bounding box center [20, 61] width 19 height 19
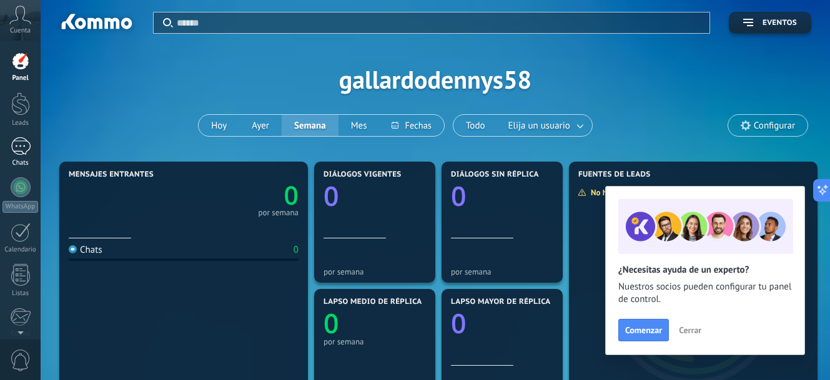
click at [20, 137] on div at bounding box center [21, 146] width 20 height 18
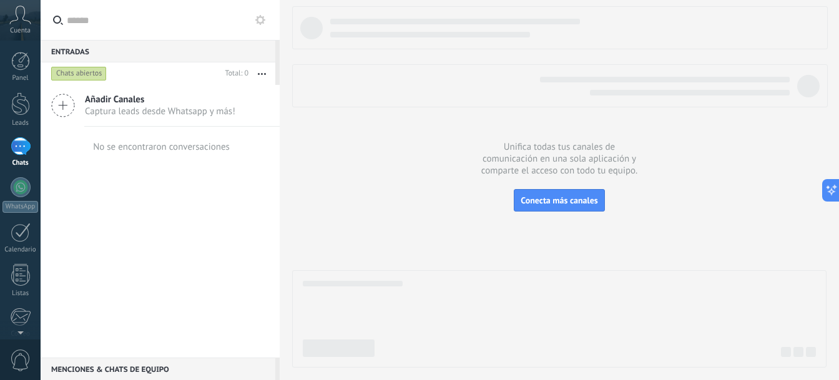
click at [60, 104] on icon at bounding box center [63, 106] width 24 height 24
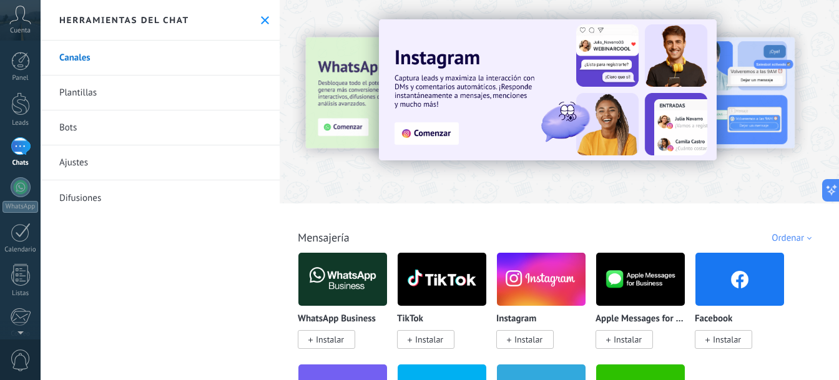
click at [86, 91] on link "Plantillas" at bounding box center [160, 93] width 239 height 35
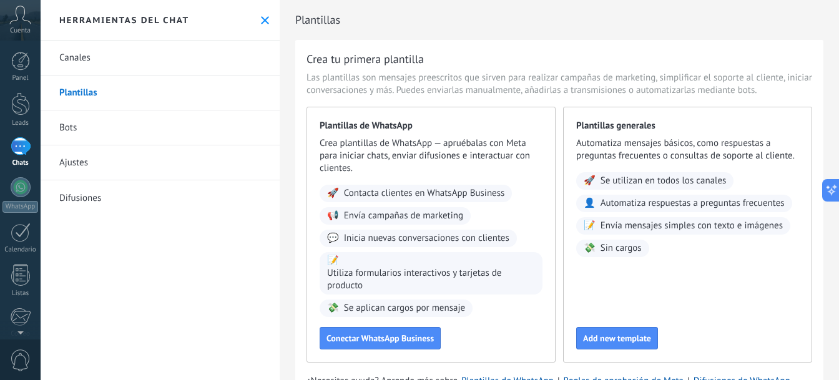
click at [67, 119] on link "Bots" at bounding box center [160, 128] width 239 height 35
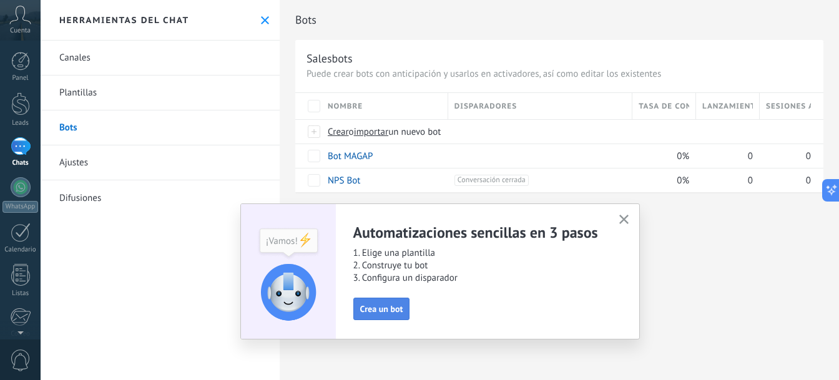
click at [383, 312] on span "Crea un bot" at bounding box center [381, 309] width 43 height 9
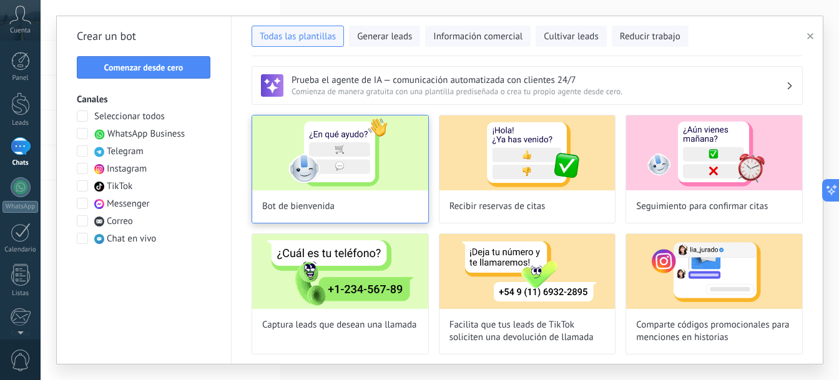
click at [283, 149] on img at bounding box center [340, 153] width 176 height 75
type input "**********"
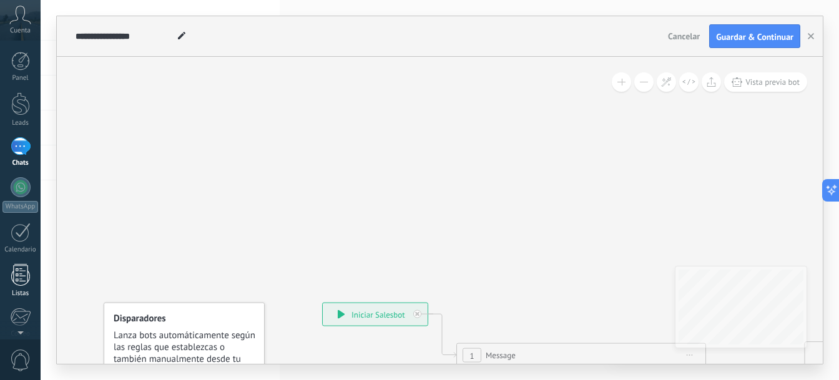
click at [27, 280] on div at bounding box center [20, 275] width 19 height 22
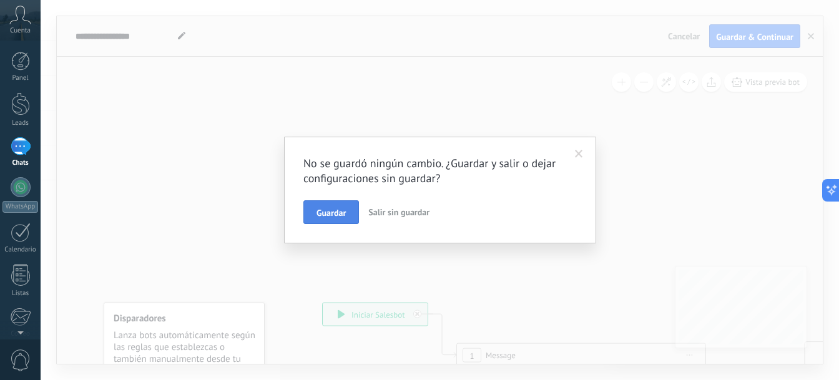
click at [327, 206] on button "Guardar" at bounding box center [332, 212] width 56 height 24
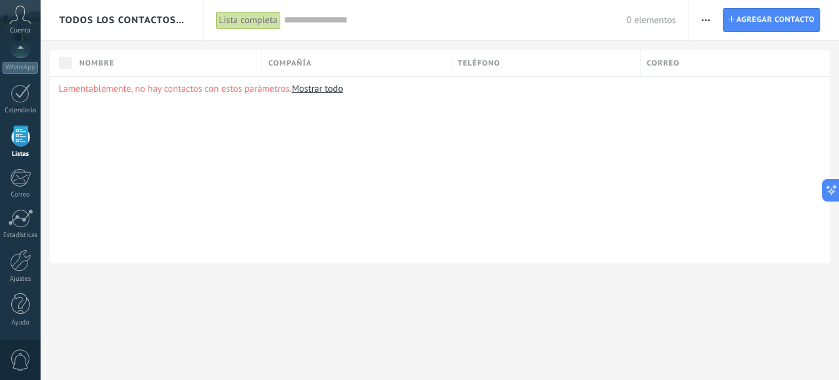
scroll to position [77, 0]
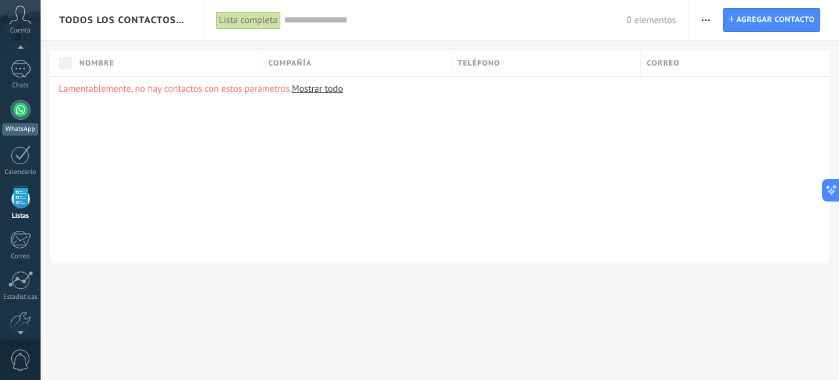
click at [22, 105] on div at bounding box center [21, 110] width 20 height 20
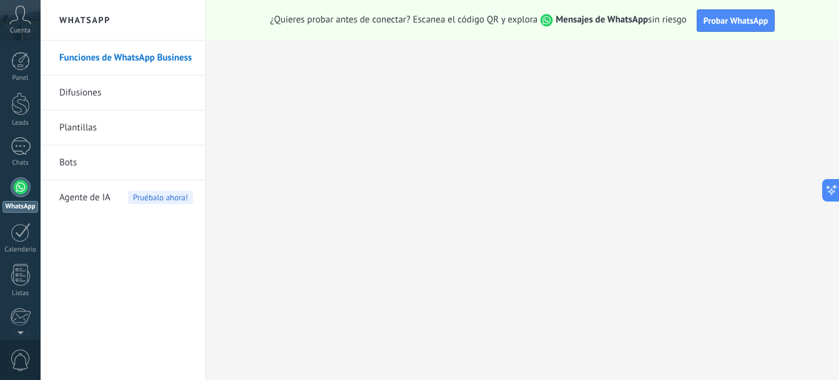
click at [19, 190] on div at bounding box center [21, 187] width 20 height 20
click at [71, 162] on link "Bots" at bounding box center [126, 163] width 134 height 35
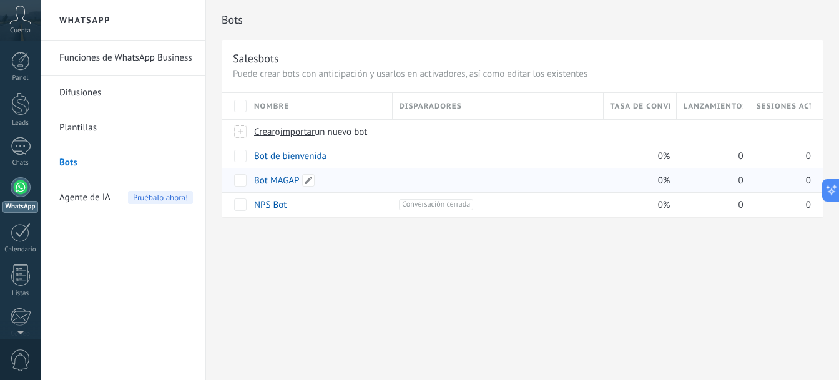
click at [273, 175] on link "Bot MAGAP" at bounding box center [277, 181] width 46 height 12
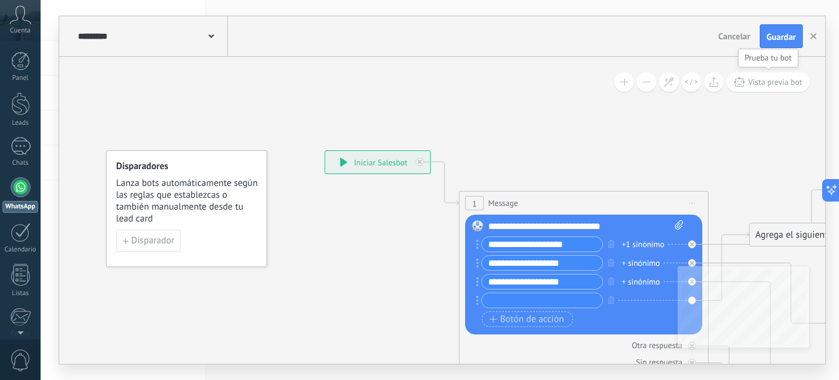
click at [774, 84] on span "Vista previa bot" at bounding box center [775, 82] width 54 height 11
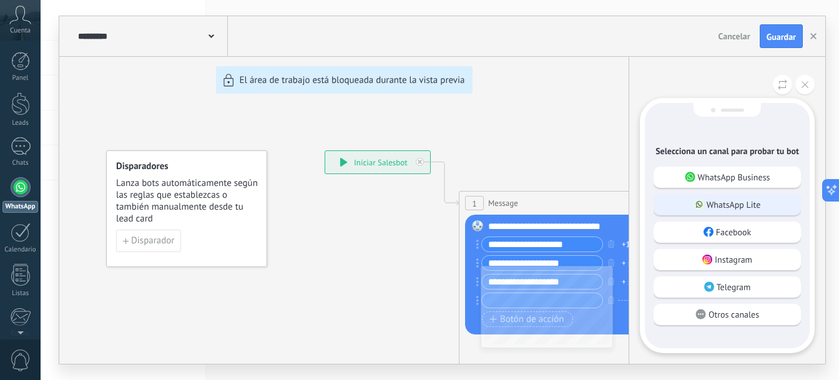
click at [729, 204] on p "WhatsApp Lite" at bounding box center [734, 204] width 54 height 11
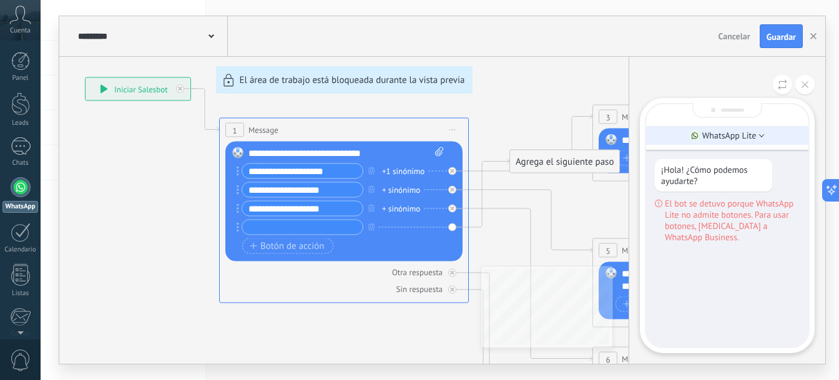
click at [739, 142] on li "WhatsApp Lite" at bounding box center [727, 135] width 162 height 19
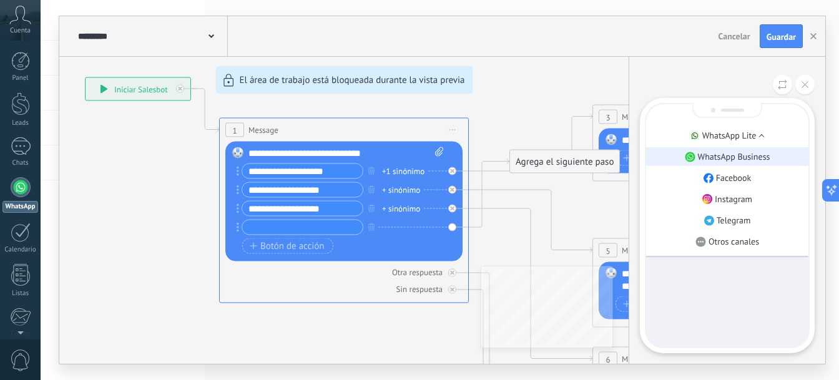
click at [726, 159] on p "WhatsApp Business" at bounding box center [734, 156] width 72 height 11
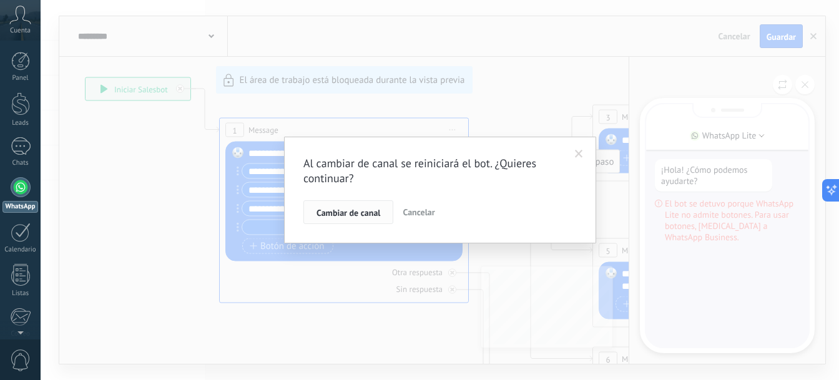
click at [361, 217] on span "Cambiar de canal" at bounding box center [349, 213] width 64 height 9
